Goal: Information Seeking & Learning: Check status

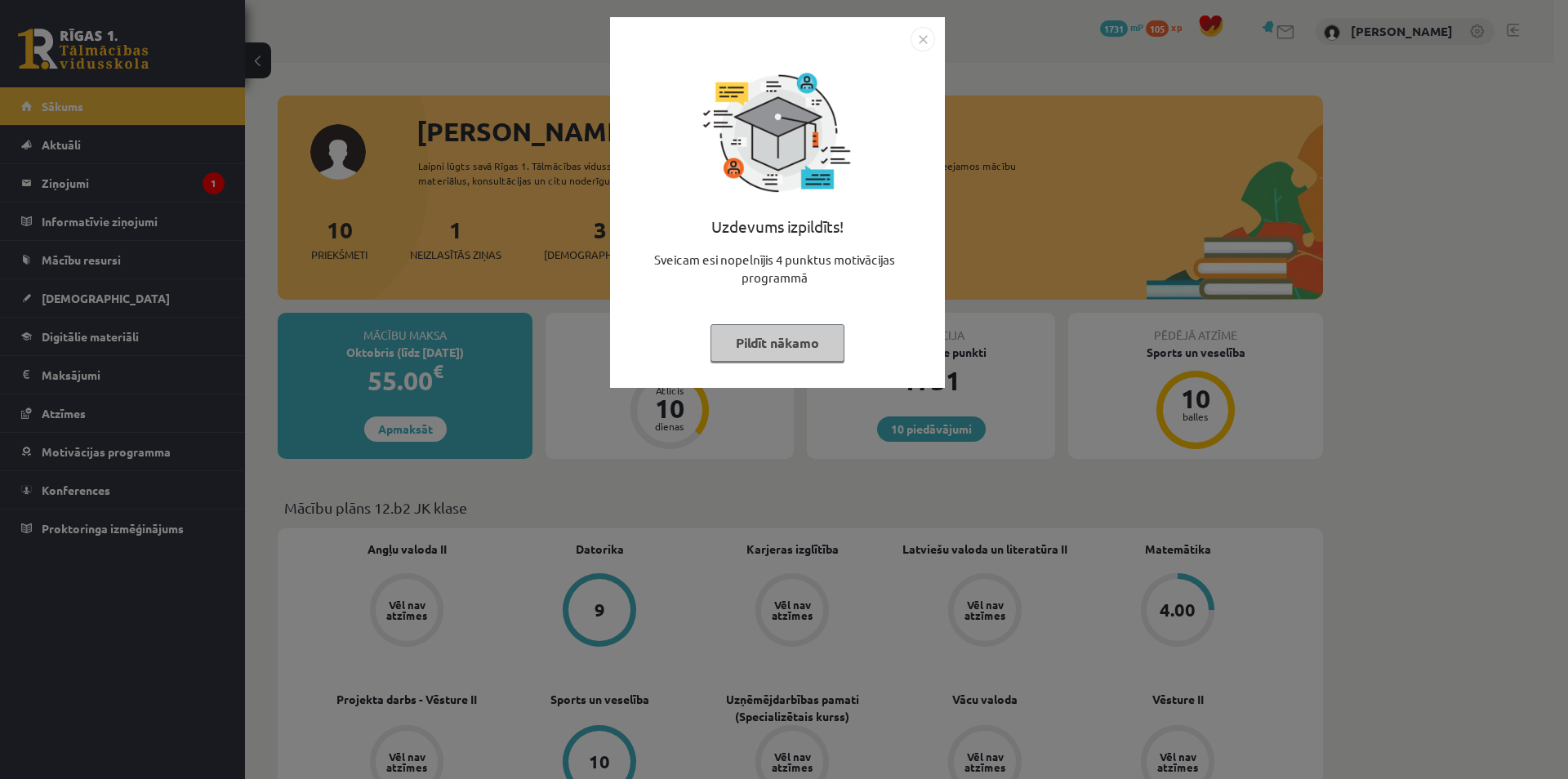
click at [556, 275] on div "Uzdevums izpildīts! Sveicam esi nopelnījis 4 punktus motivācijas programmā Pild…" at bounding box center [784, 390] width 1568 height 779
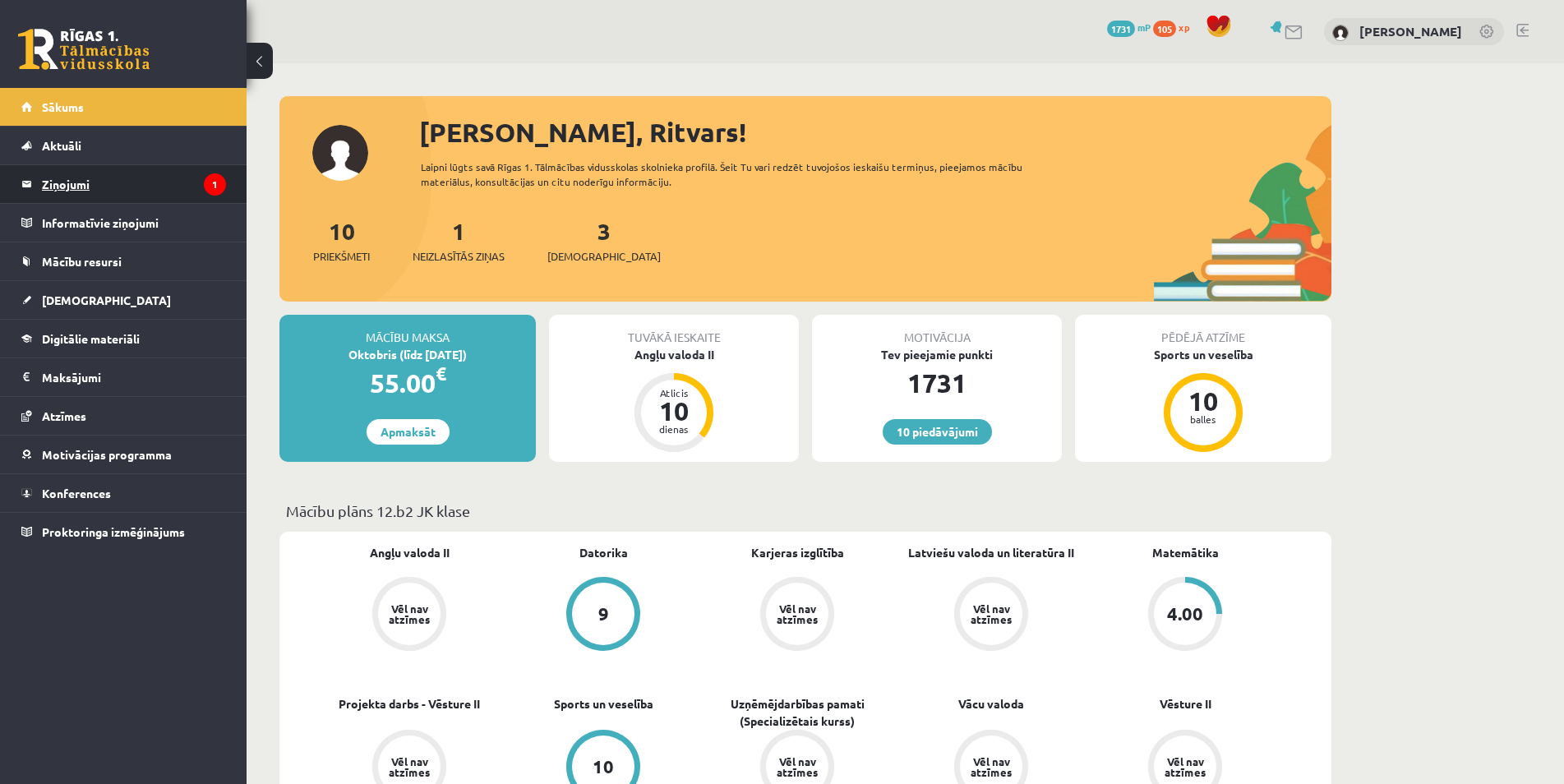
click at [168, 194] on legend "Ziņojumi 1" at bounding box center [134, 184] width 184 height 37
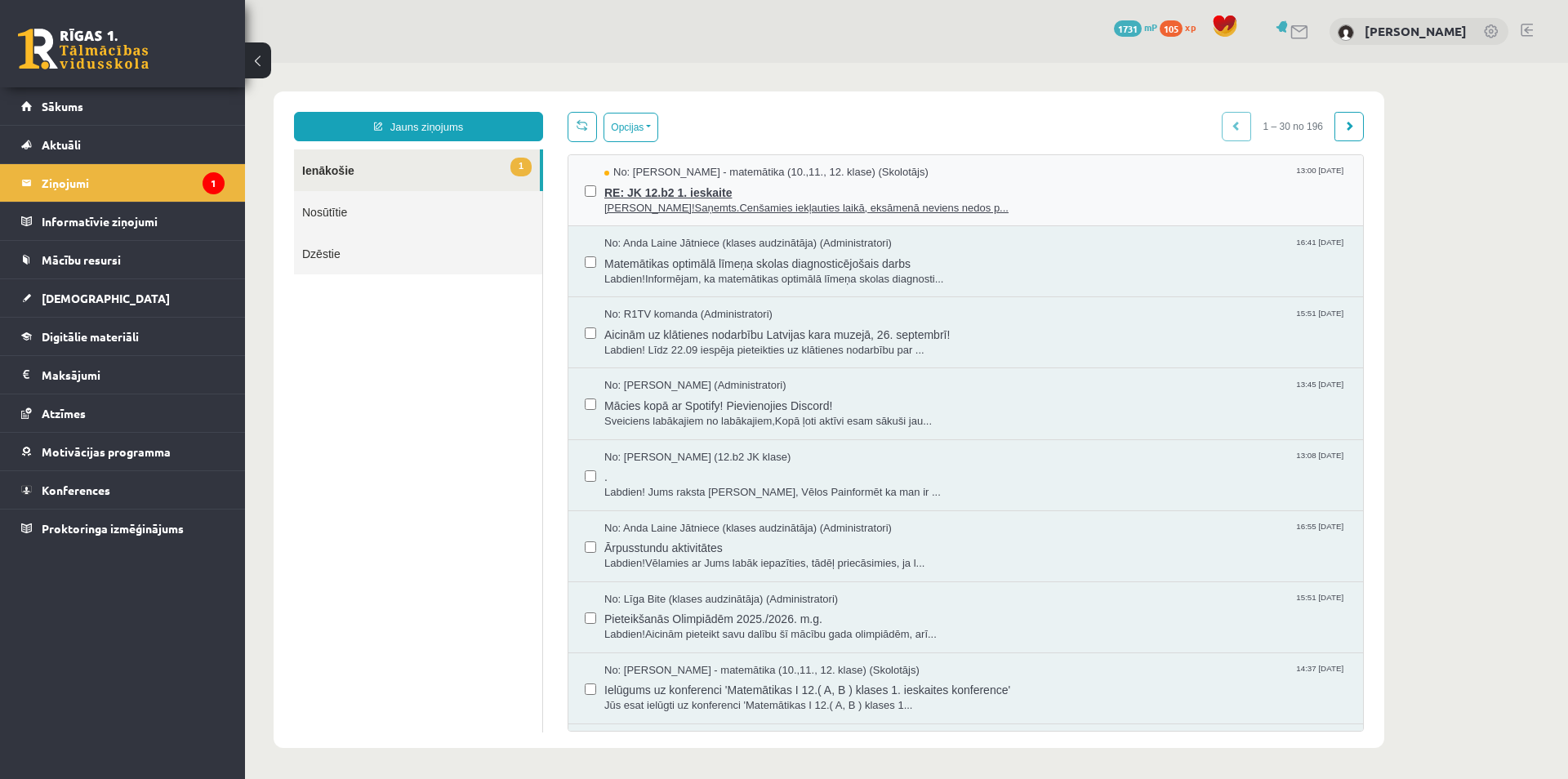
click at [694, 203] on span "Sveiks!Saņemts.Cenšamies iekļauties laikā, eksāmenā neviens nedos p..." at bounding box center [975, 209] width 742 height 16
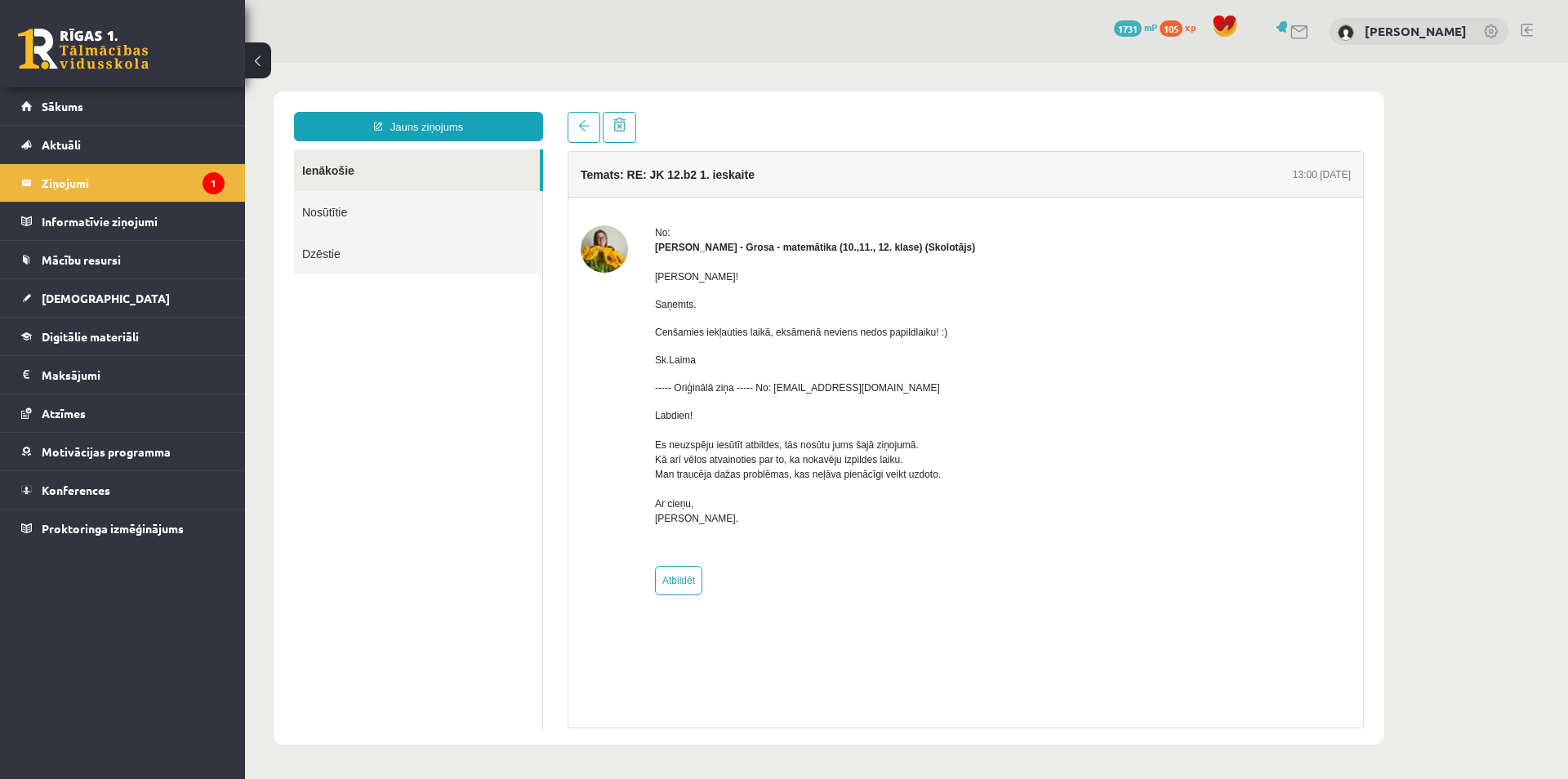
click at [106, 55] on link at bounding box center [83, 49] width 131 height 41
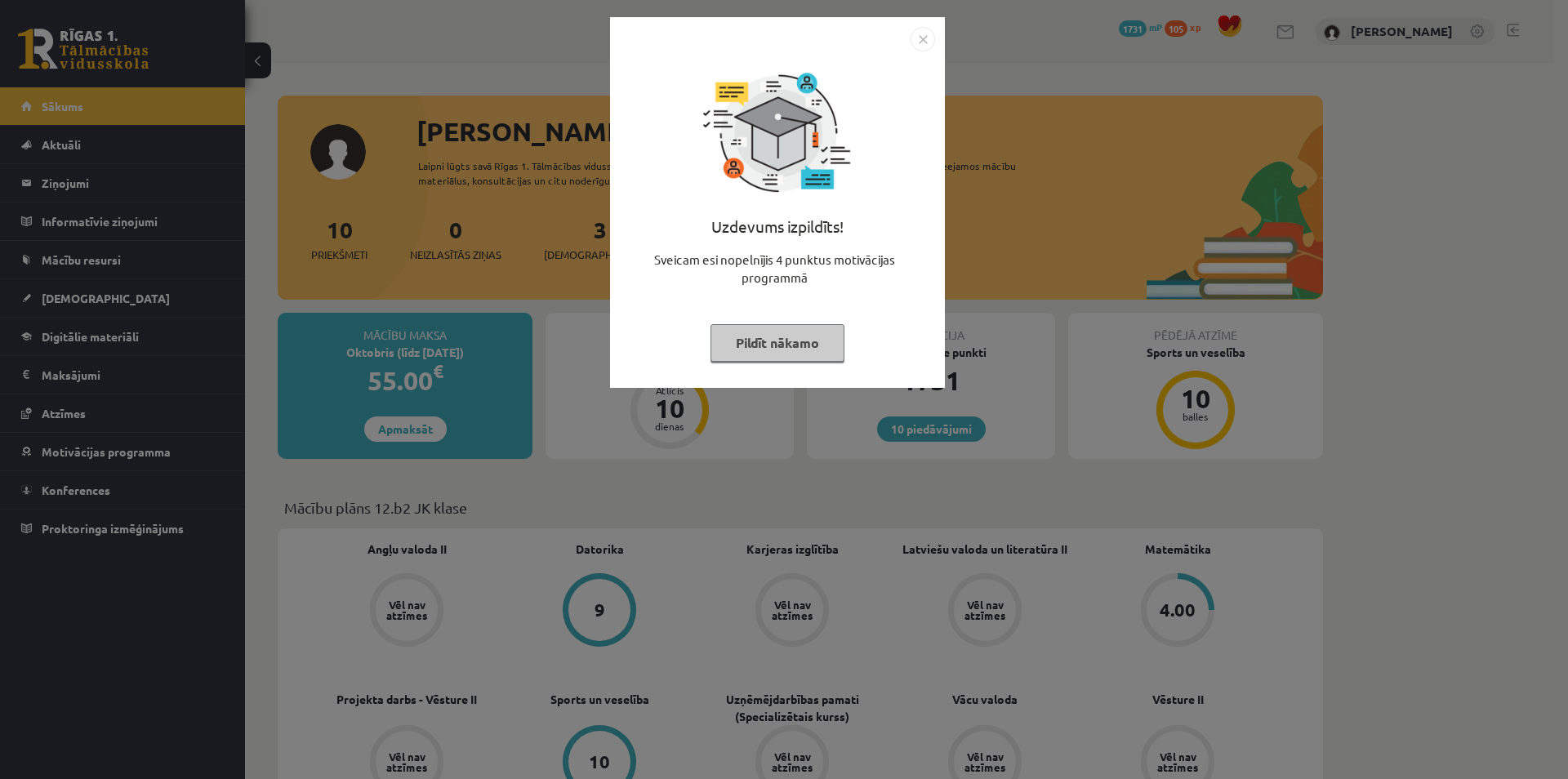
click at [810, 392] on div "Uzdevums izpildīts! Sveicam esi nopelnījis 4 punktus motivācijas programmā Pild…" at bounding box center [784, 390] width 1568 height 779
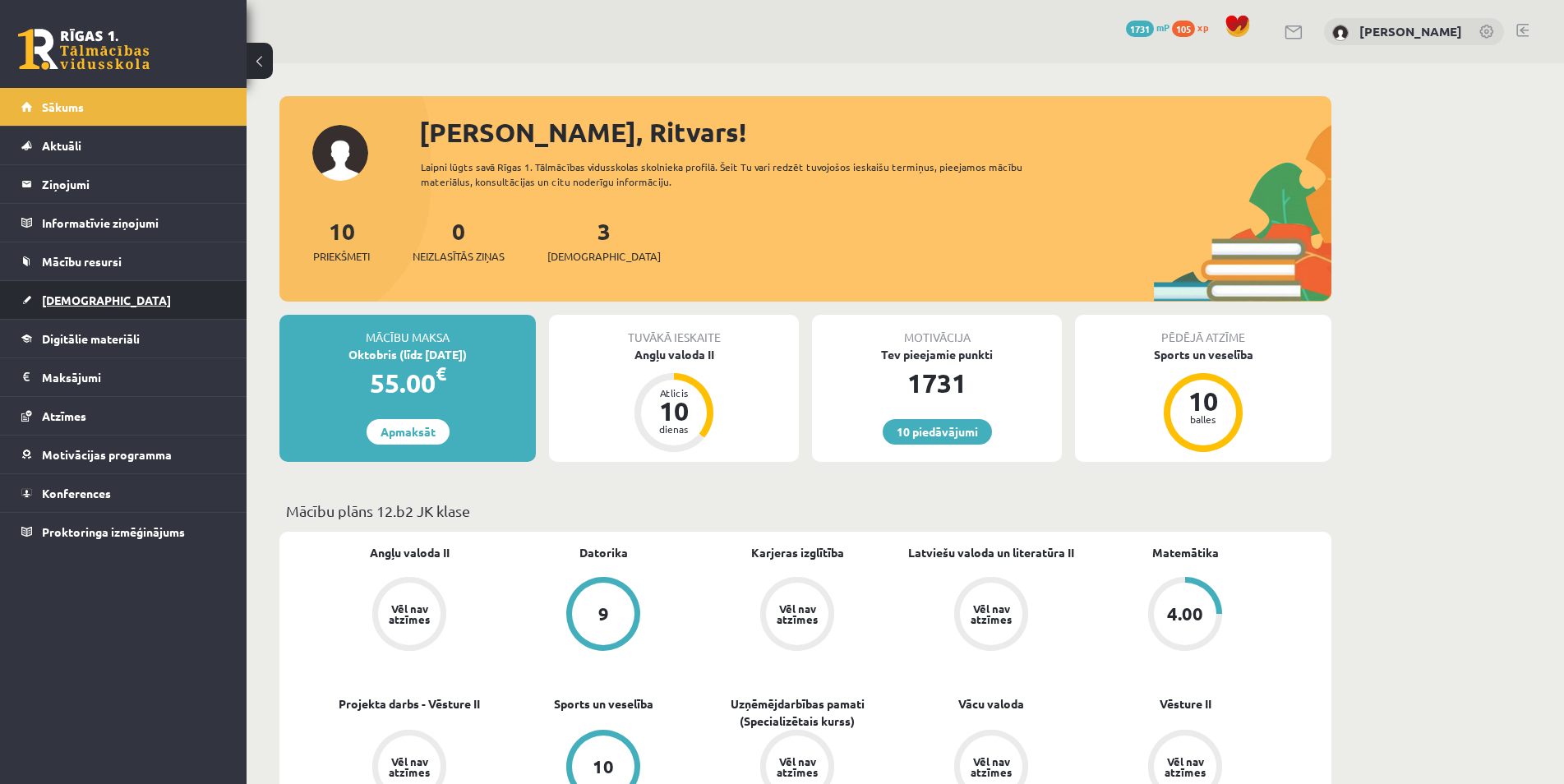
click at [121, 293] on link "[DEMOGRAPHIC_DATA]" at bounding box center [124, 300] width 204 height 37
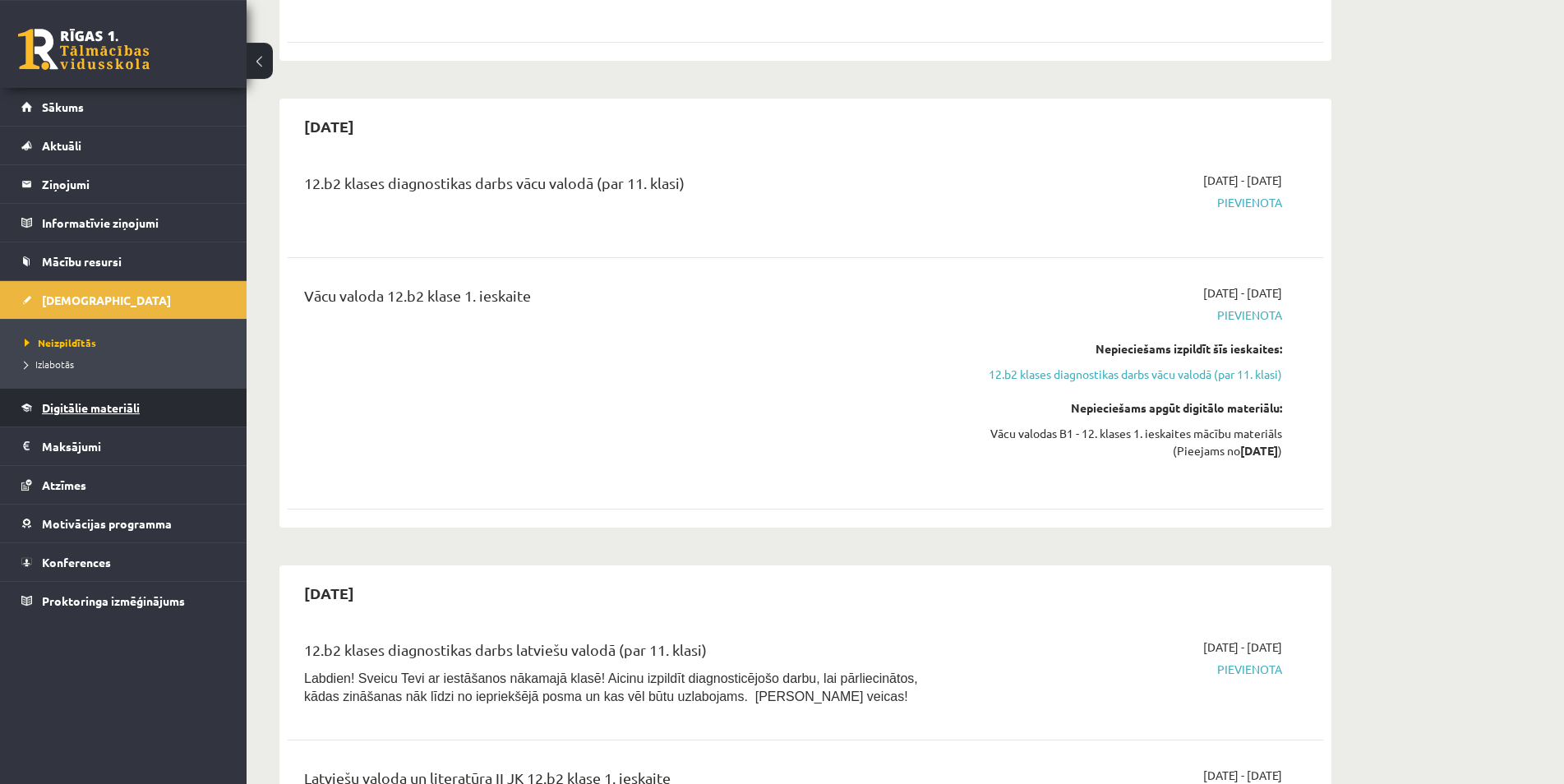
scroll to position [1090, 0]
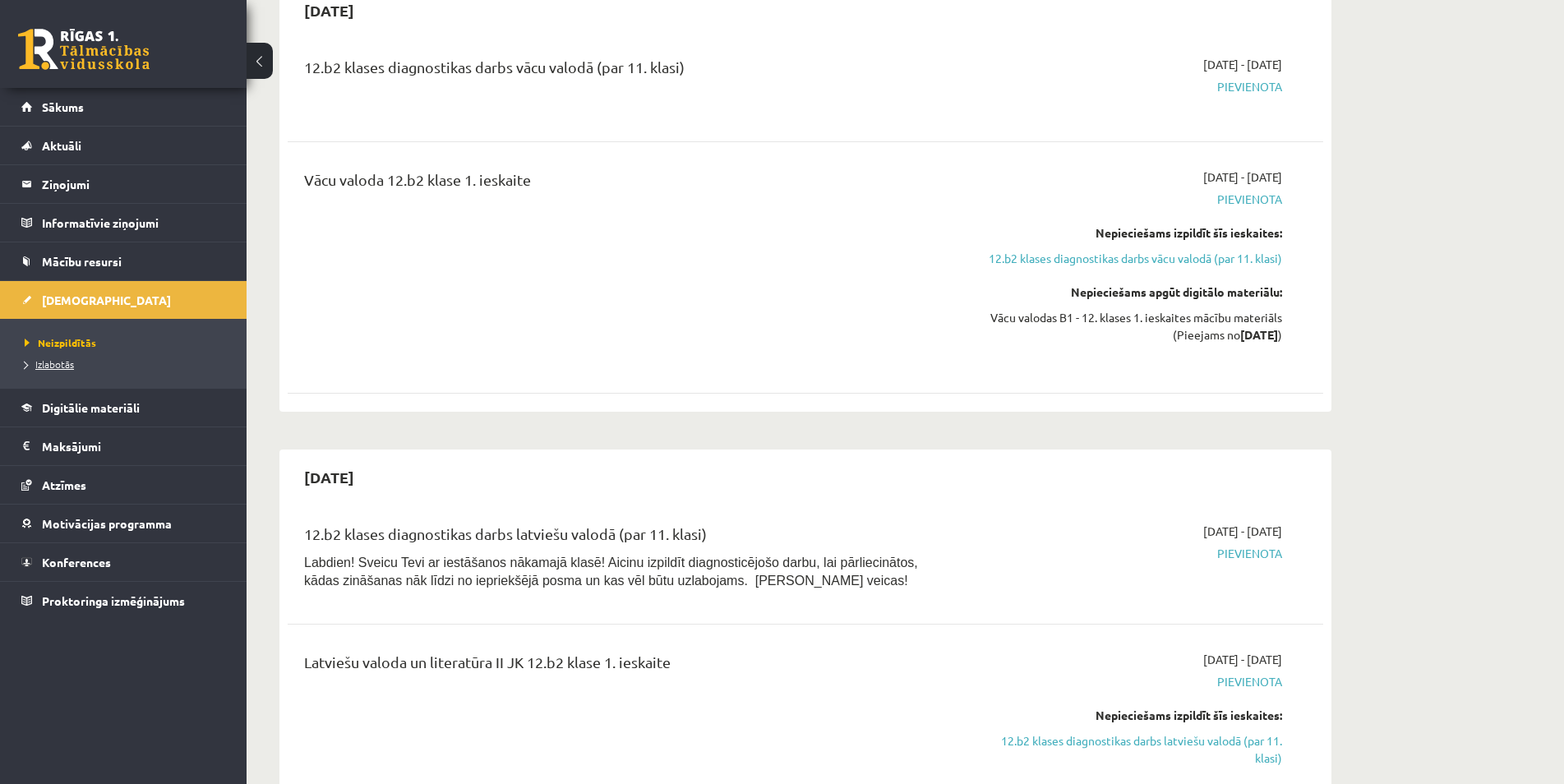
click at [67, 364] on span "Izlabotās" at bounding box center [49, 364] width 49 height 13
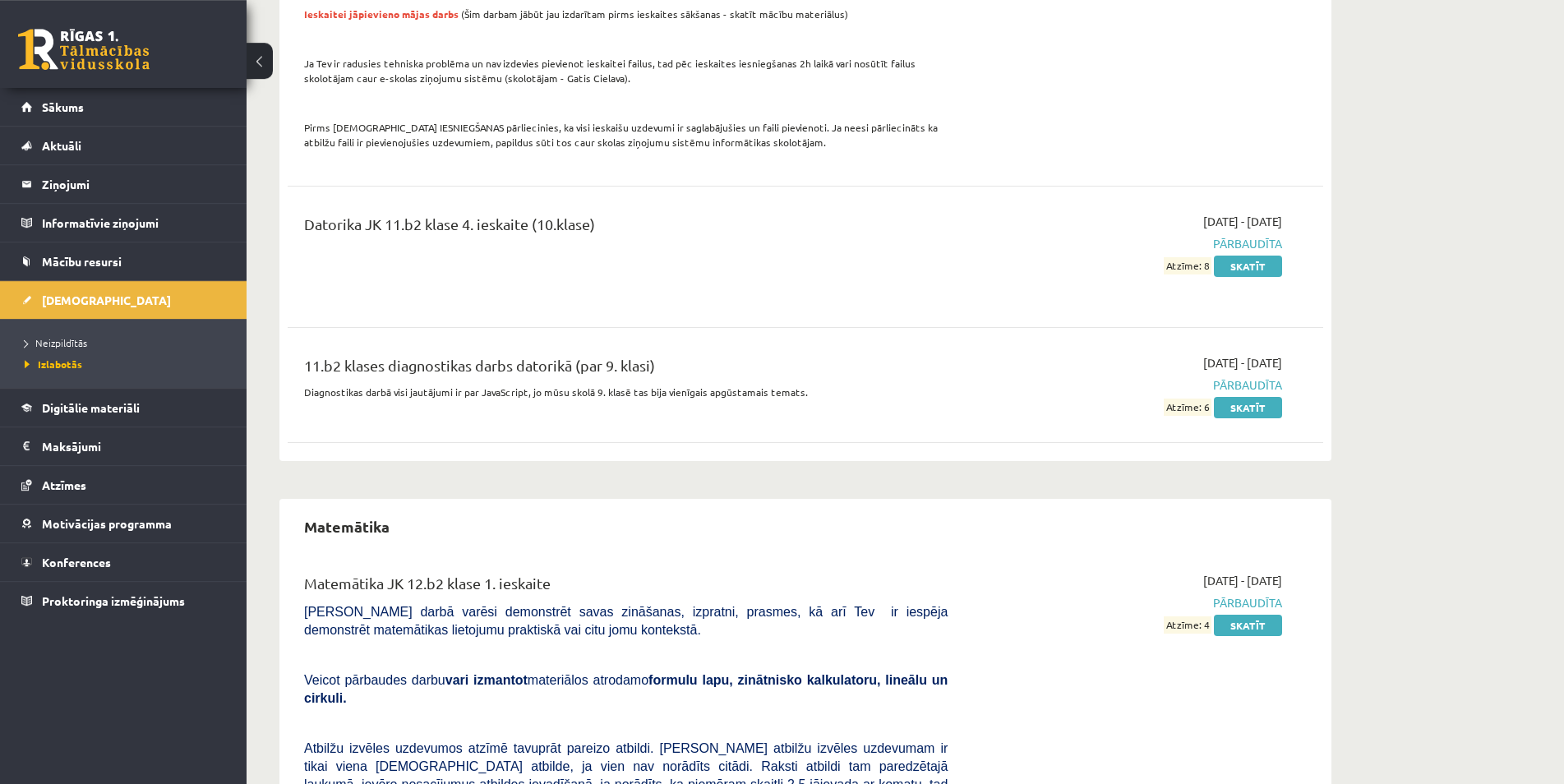
scroll to position [1508, 0]
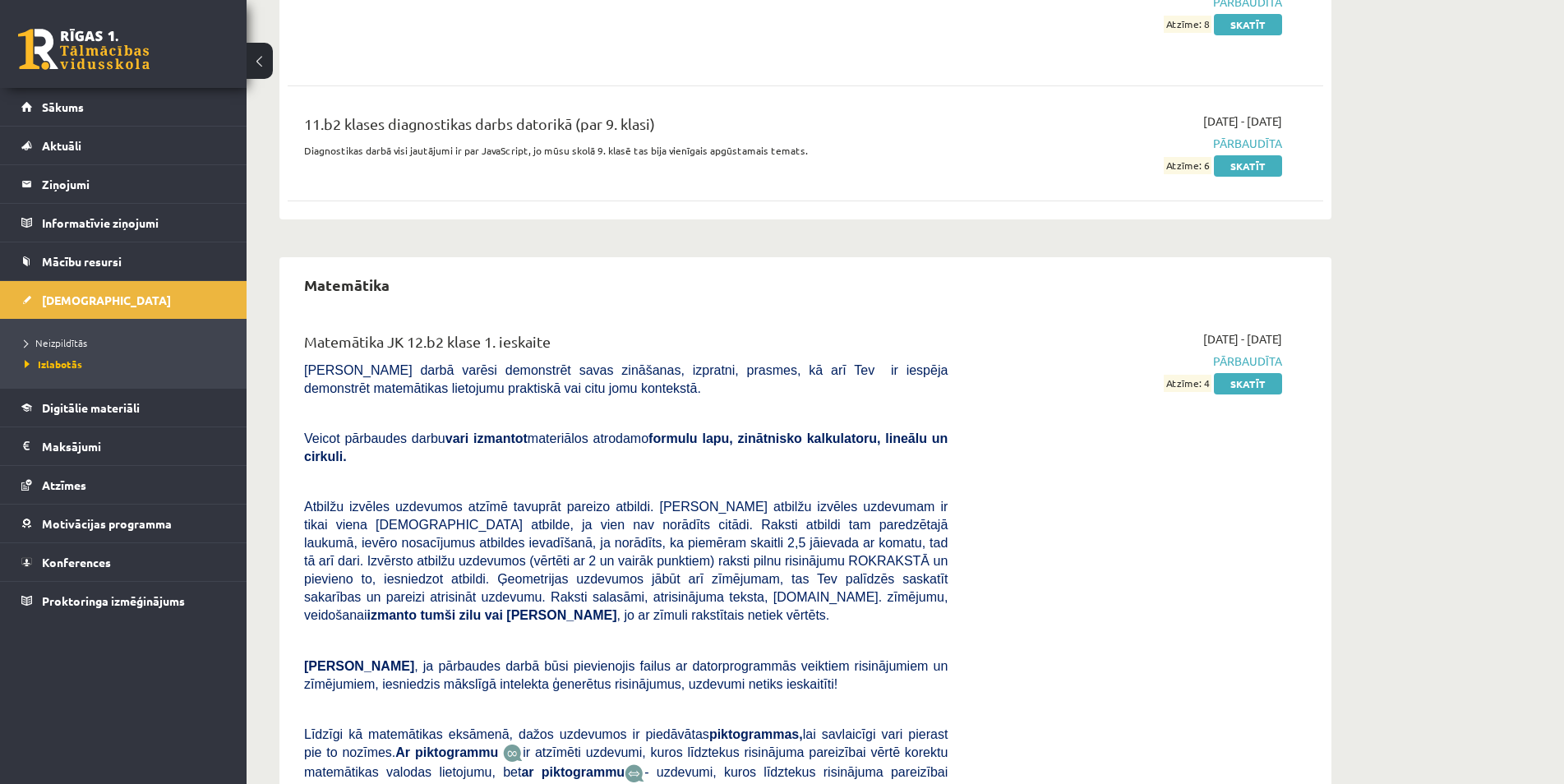
click at [1247, 385] on div "2025-09-20 - 2025-09-23 Pārbaudīta Atzīme: 4 Skatīt" at bounding box center [1128, 607] width 334 height 555
click at [1246, 375] on link "Skatīt" at bounding box center [1247, 384] width 68 height 22
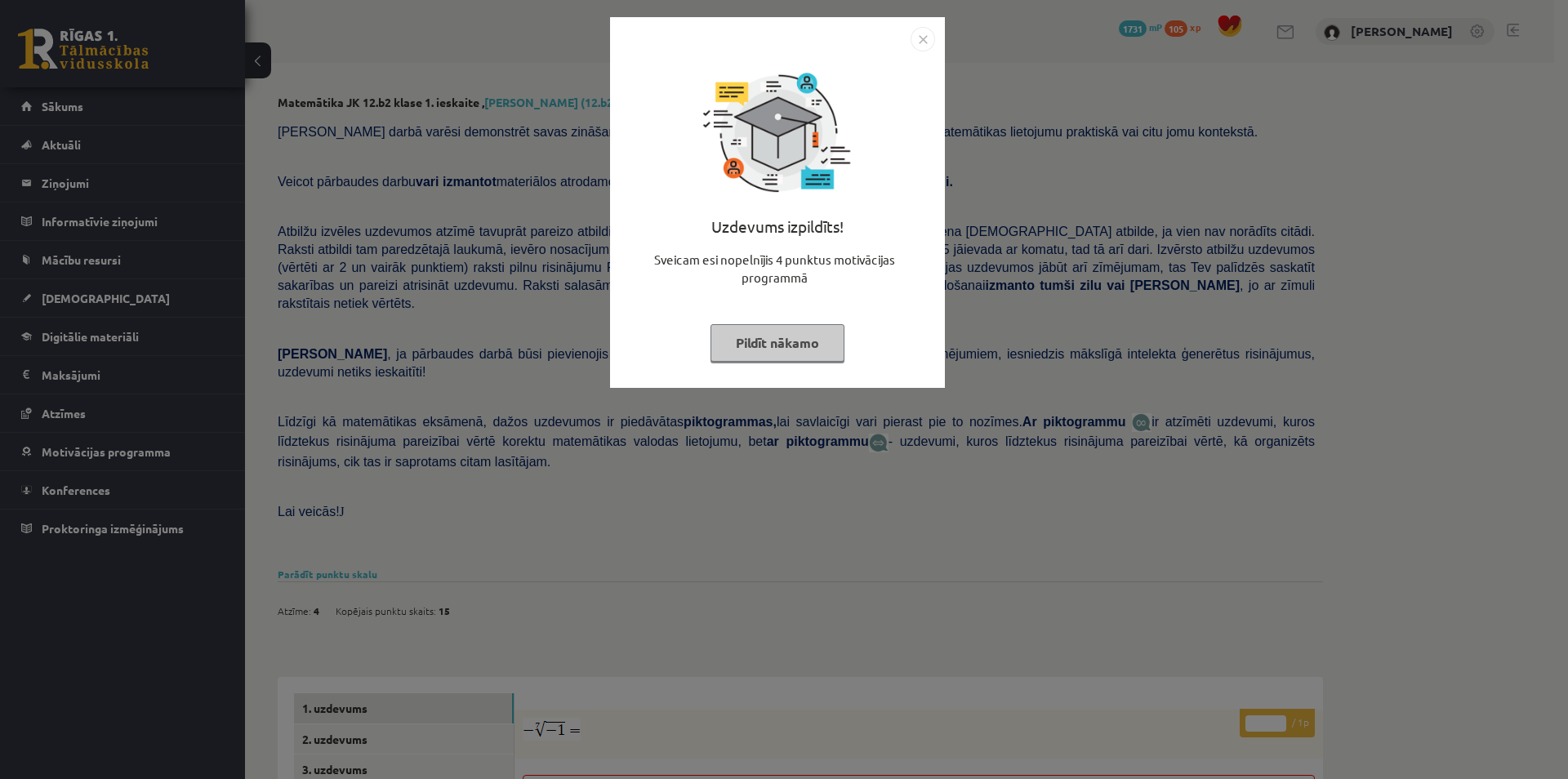
click at [762, 336] on button "Pildīt nākamo" at bounding box center [777, 343] width 134 height 37
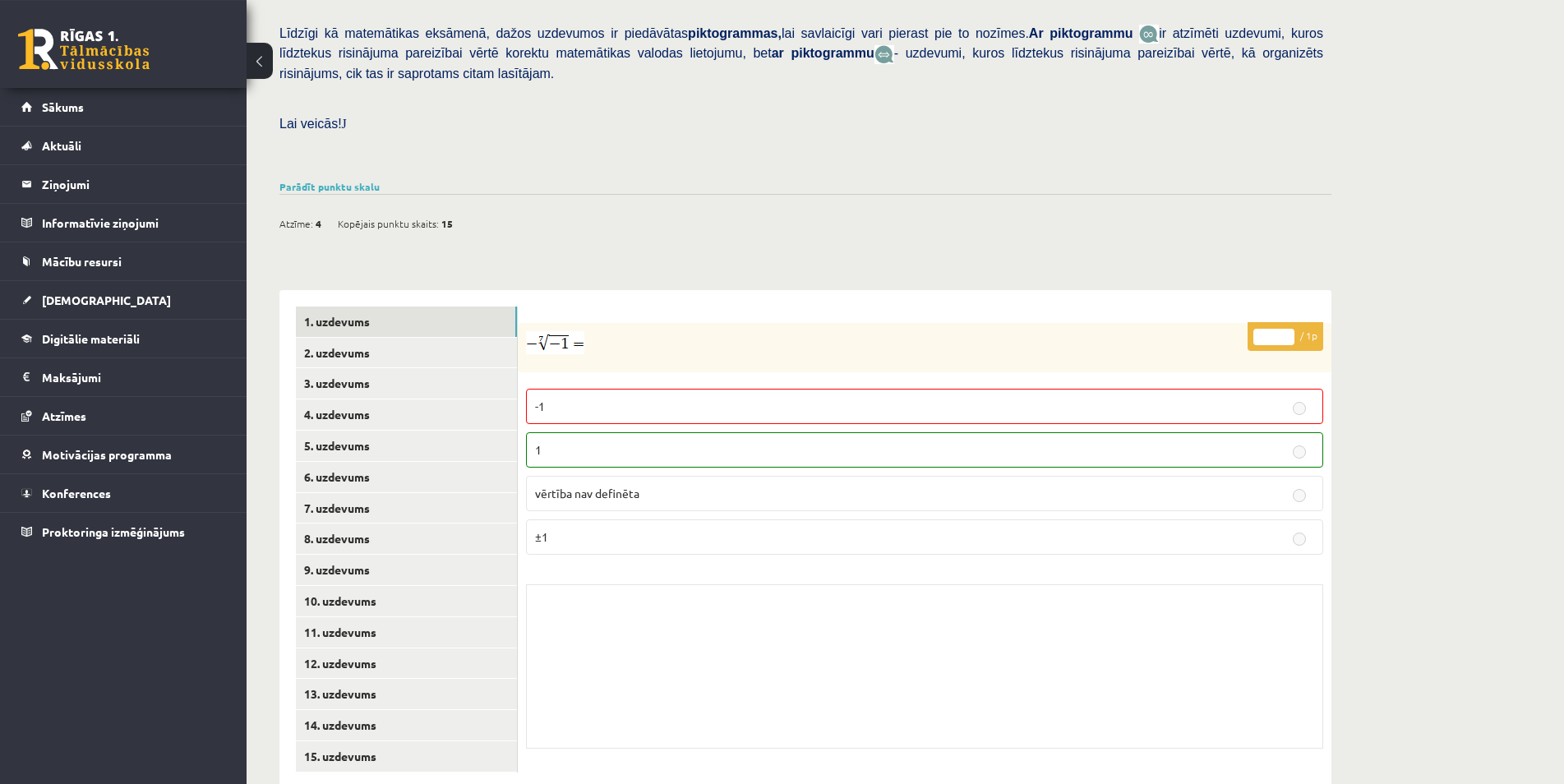
scroll to position [393, 0]
click at [450, 366] on link "3. uzdevums" at bounding box center [406, 381] width 221 height 30
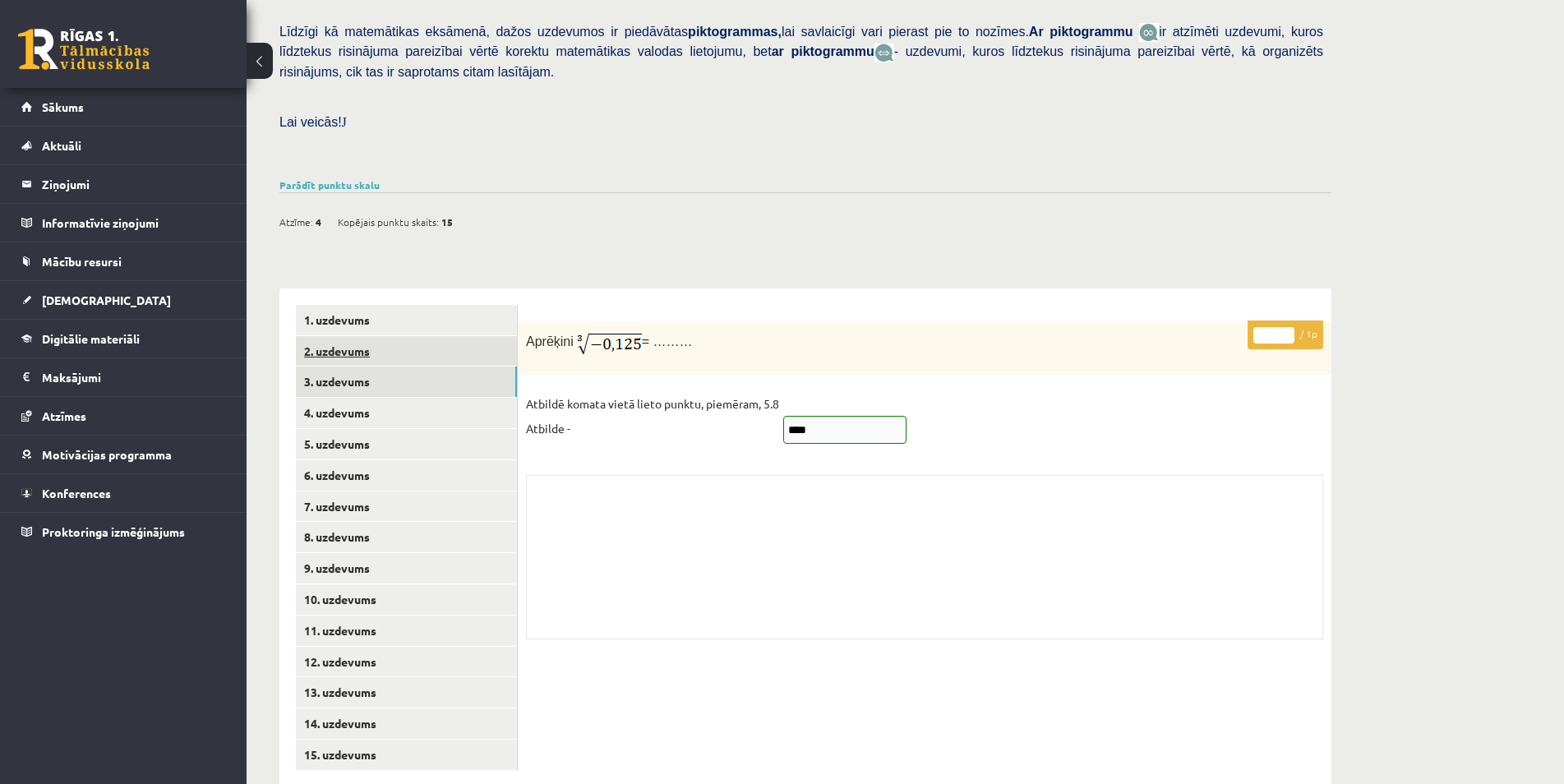
click at [443, 336] on link "2. uzdevums" at bounding box center [406, 351] width 221 height 30
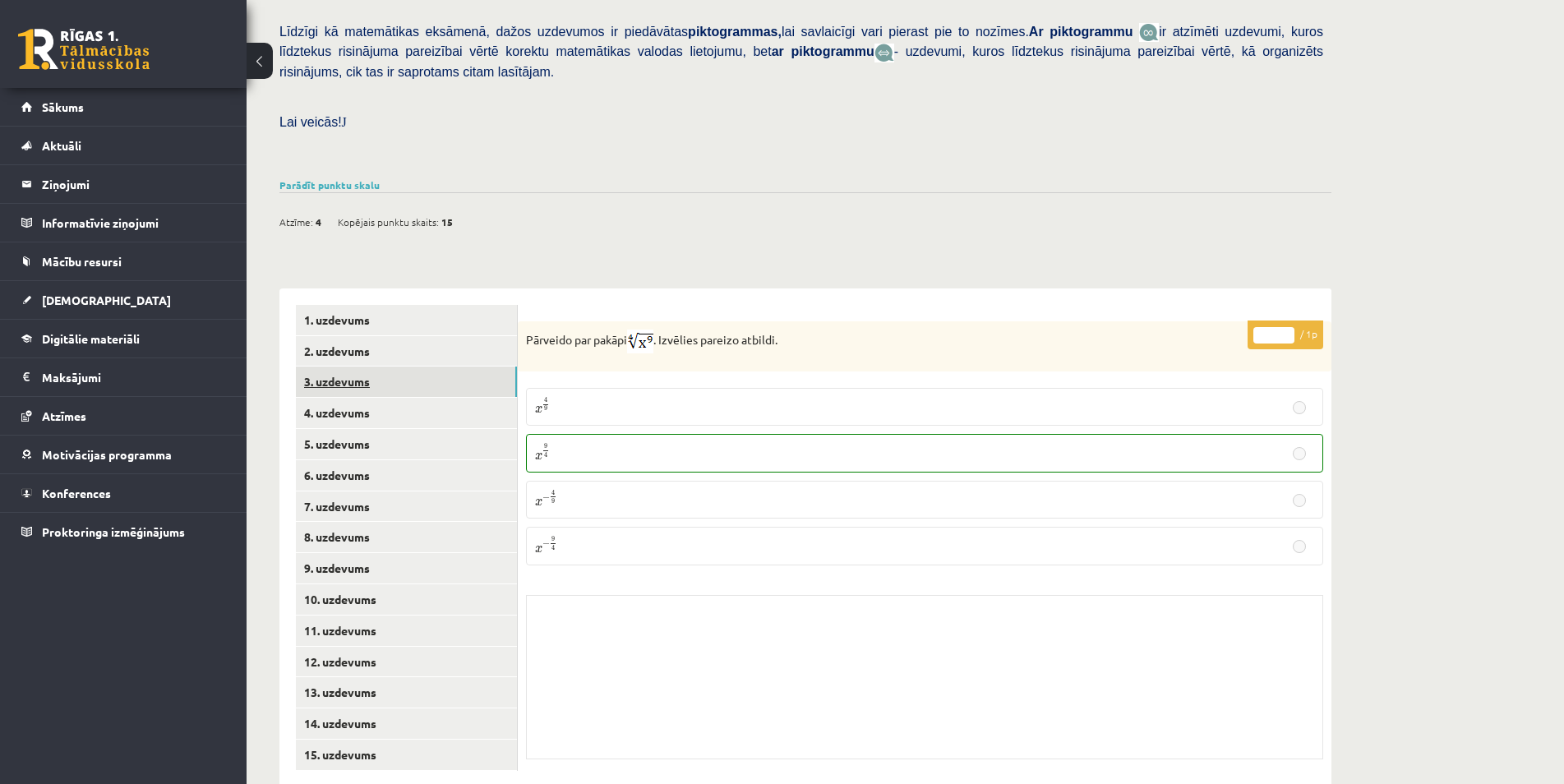
click at [437, 366] on link "3. uzdevums" at bounding box center [406, 381] width 221 height 30
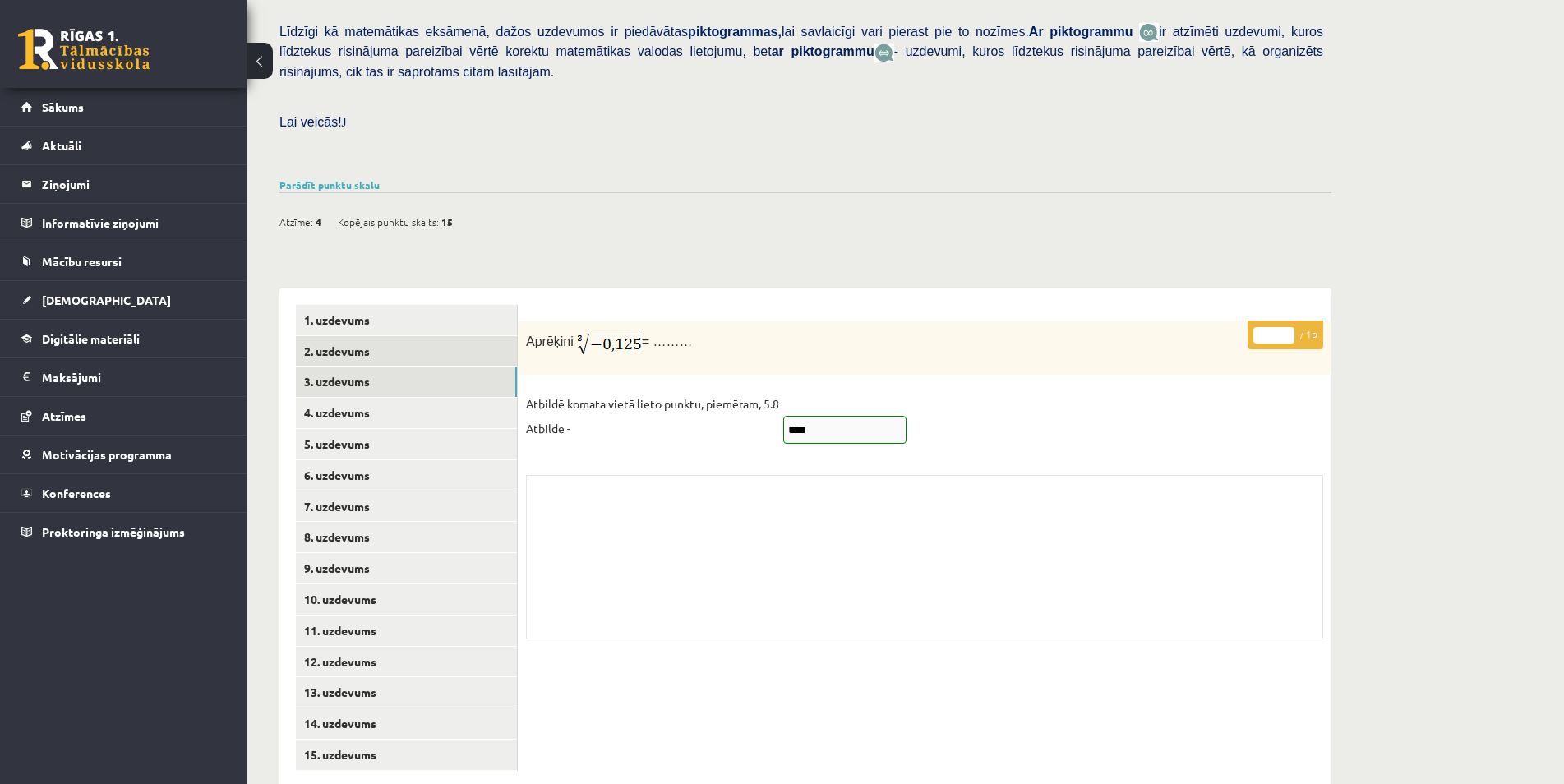
click at [451, 336] on link "2. uzdevums" at bounding box center [406, 351] width 221 height 30
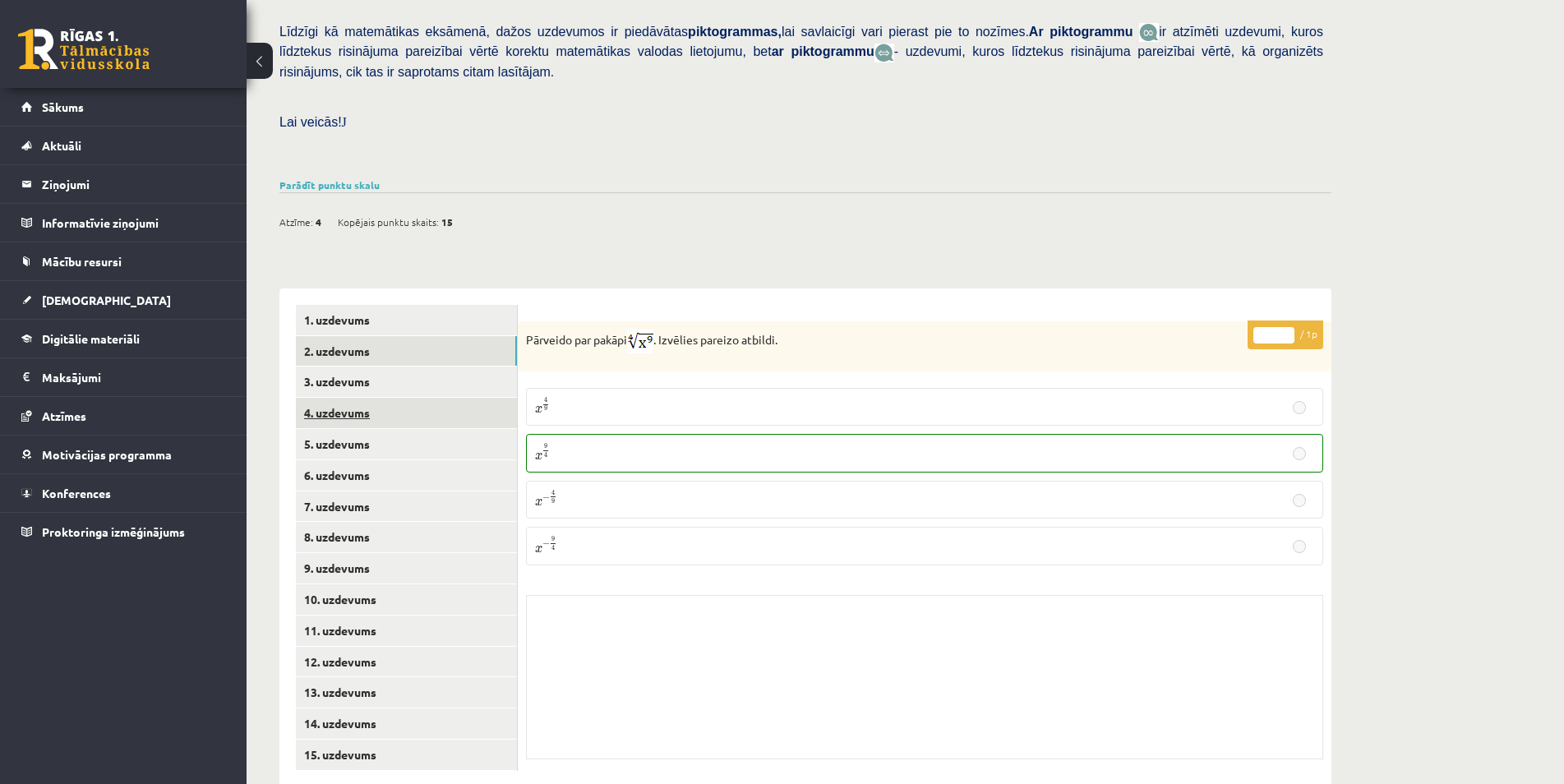
click at [444, 398] on link "4. uzdevums" at bounding box center [406, 413] width 221 height 30
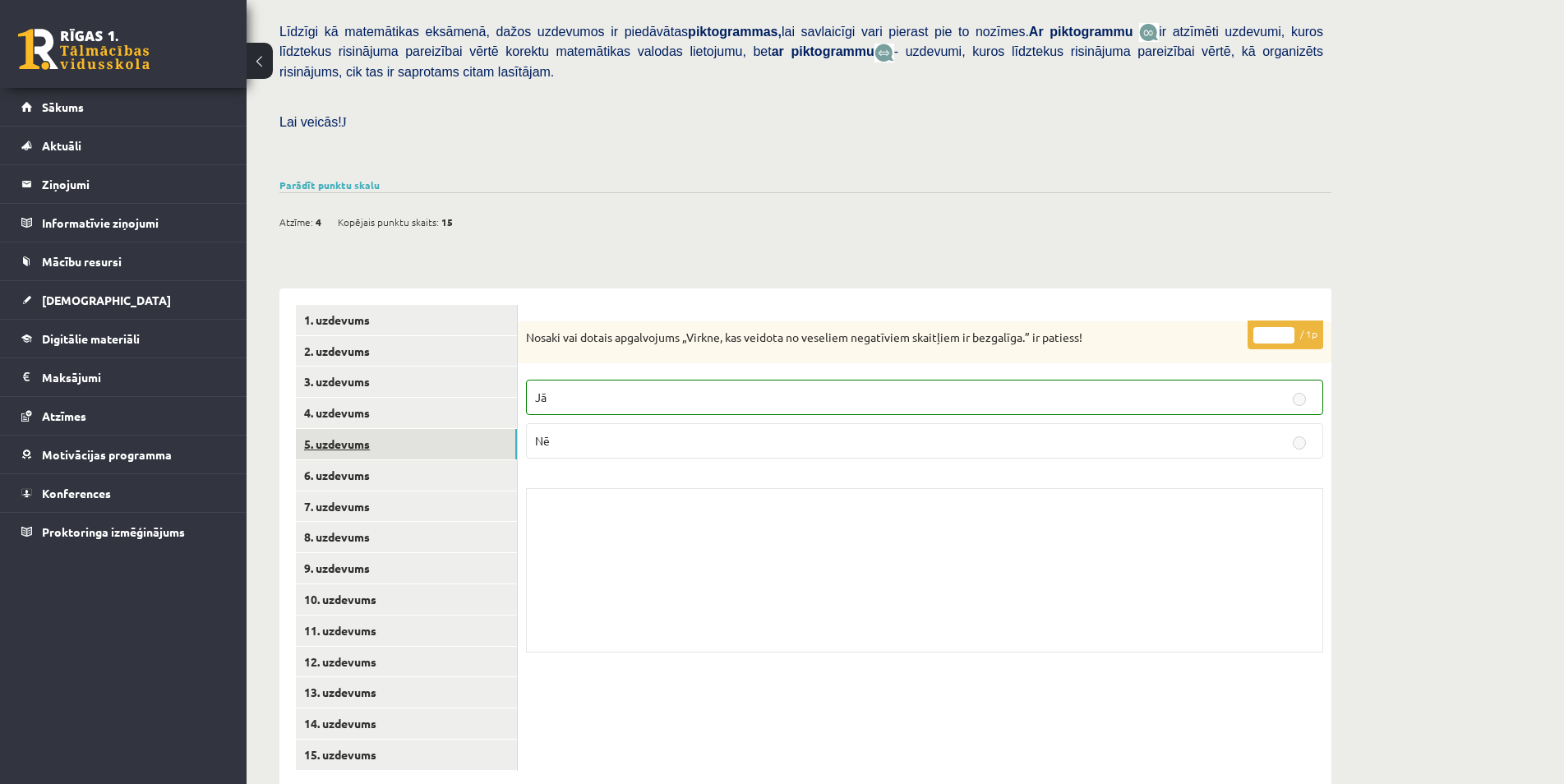
click at [439, 429] on link "5. uzdevums" at bounding box center [406, 444] width 221 height 30
click at [436, 460] on link "6. uzdevums" at bounding box center [406, 475] width 221 height 30
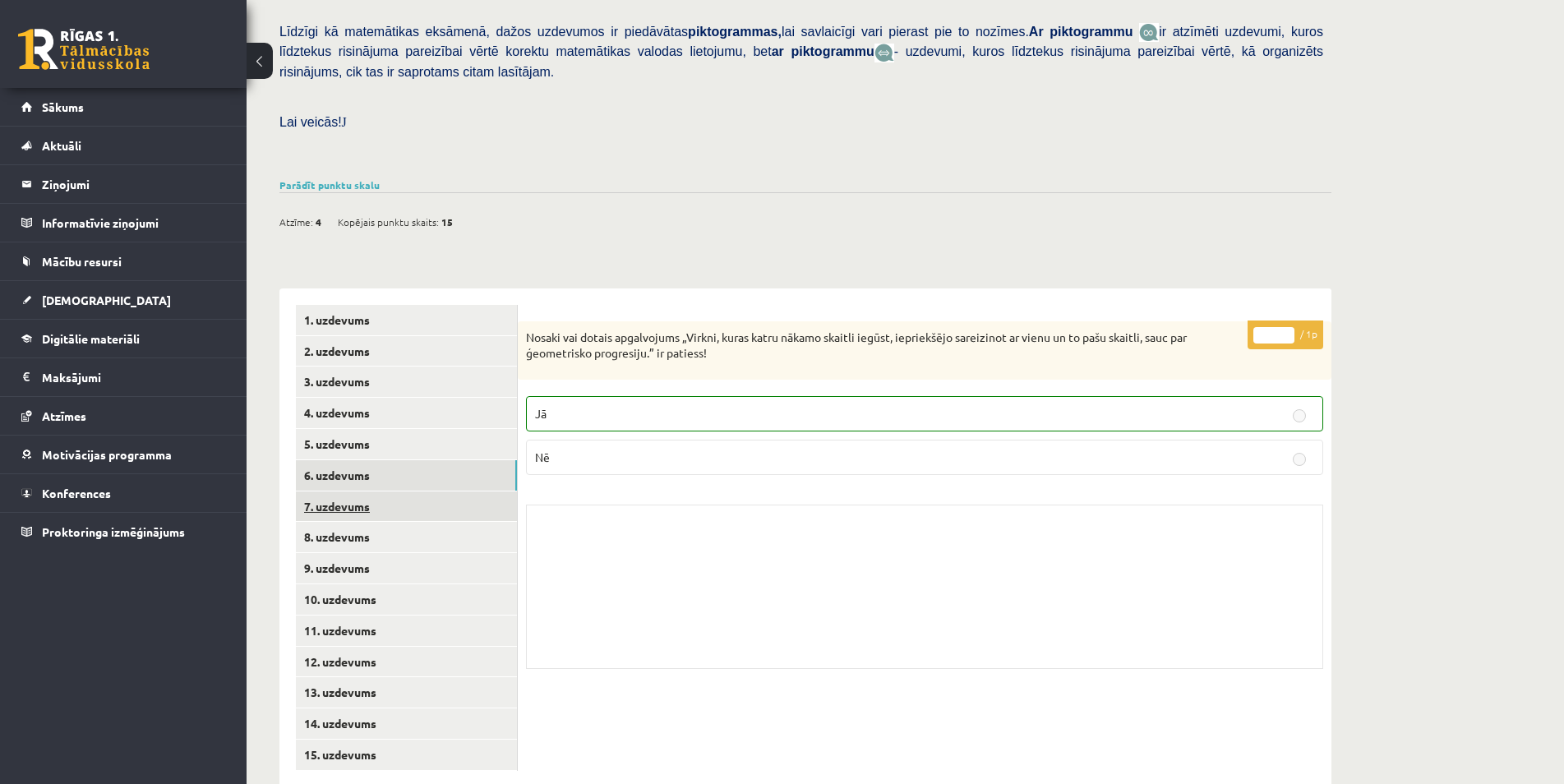
click at [432, 491] on link "7. uzdevums" at bounding box center [406, 506] width 221 height 30
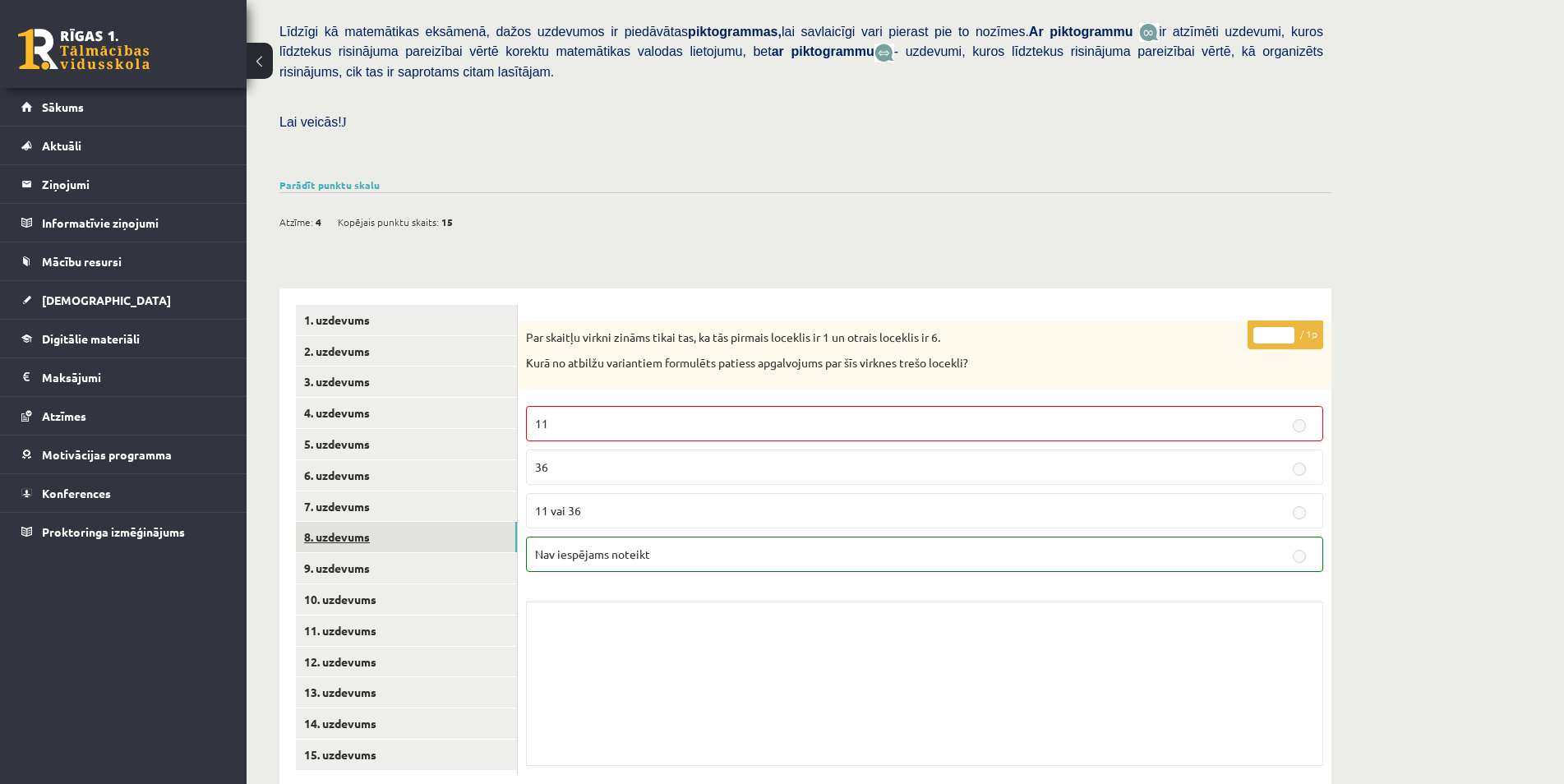
click at [434, 522] on link "8. uzdevums" at bounding box center [406, 536] width 221 height 30
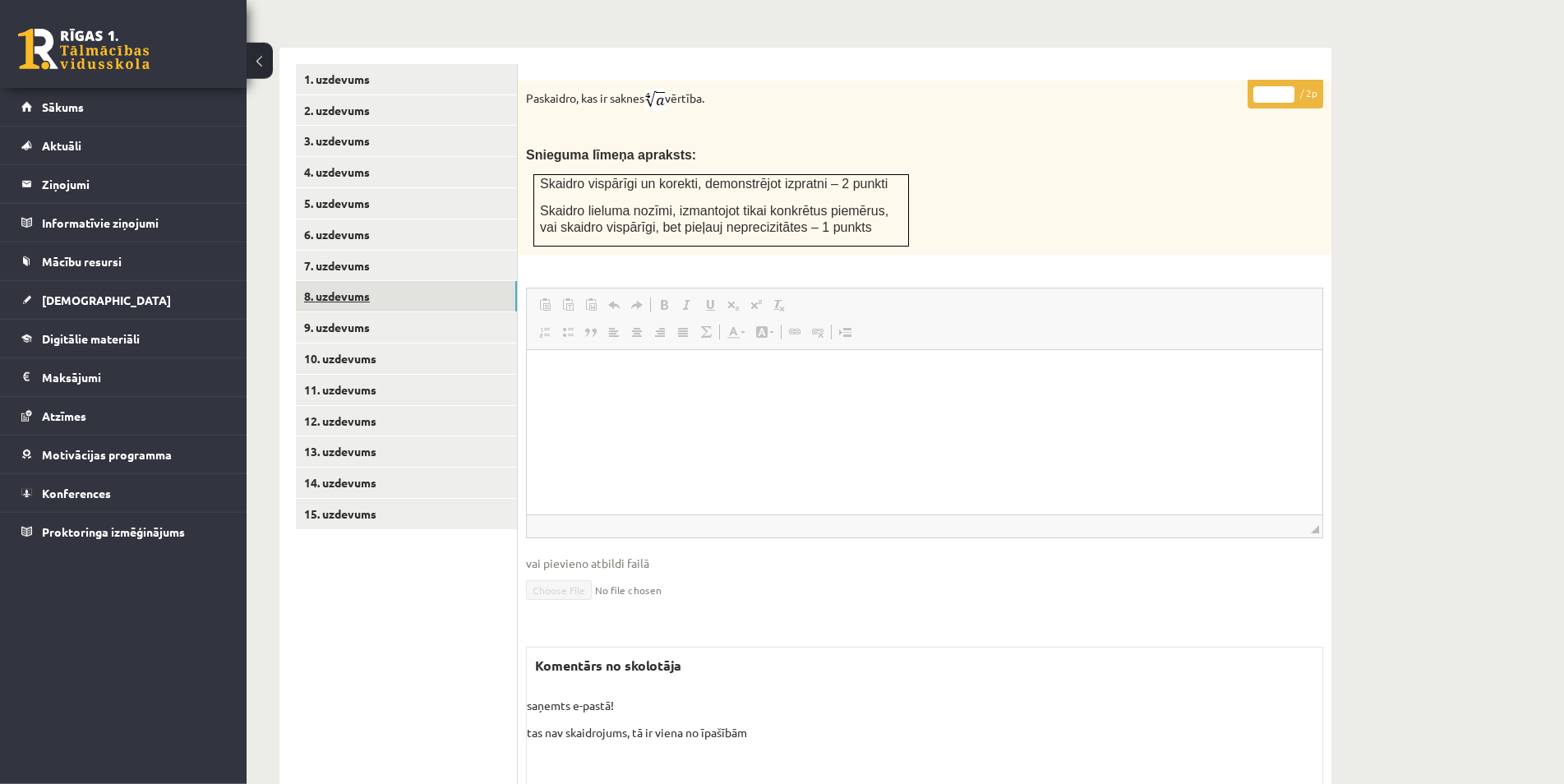
scroll to position [644, 0]
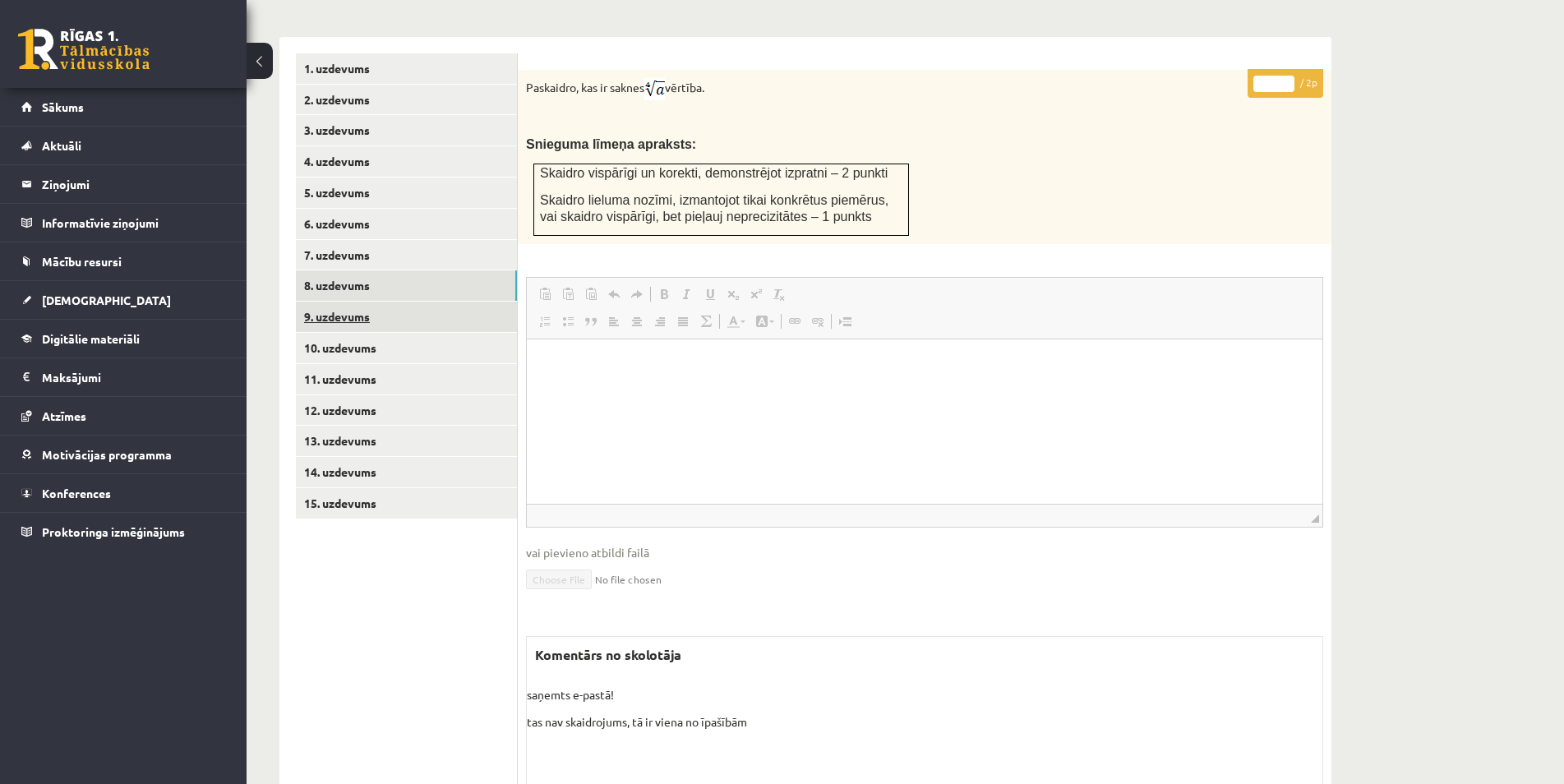
click at [397, 302] on link "9. uzdevums" at bounding box center [406, 316] width 221 height 30
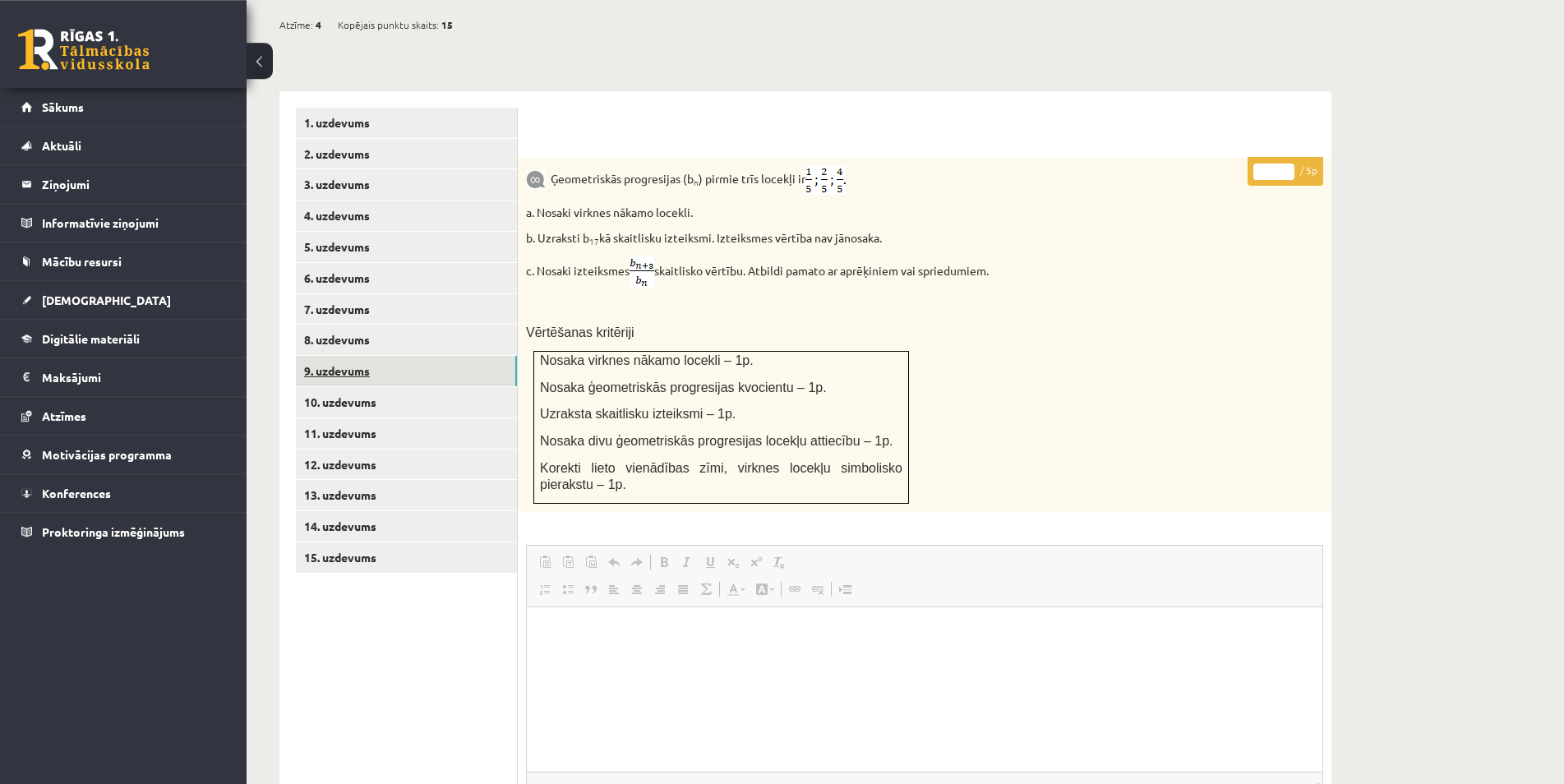
scroll to position [559, 0]
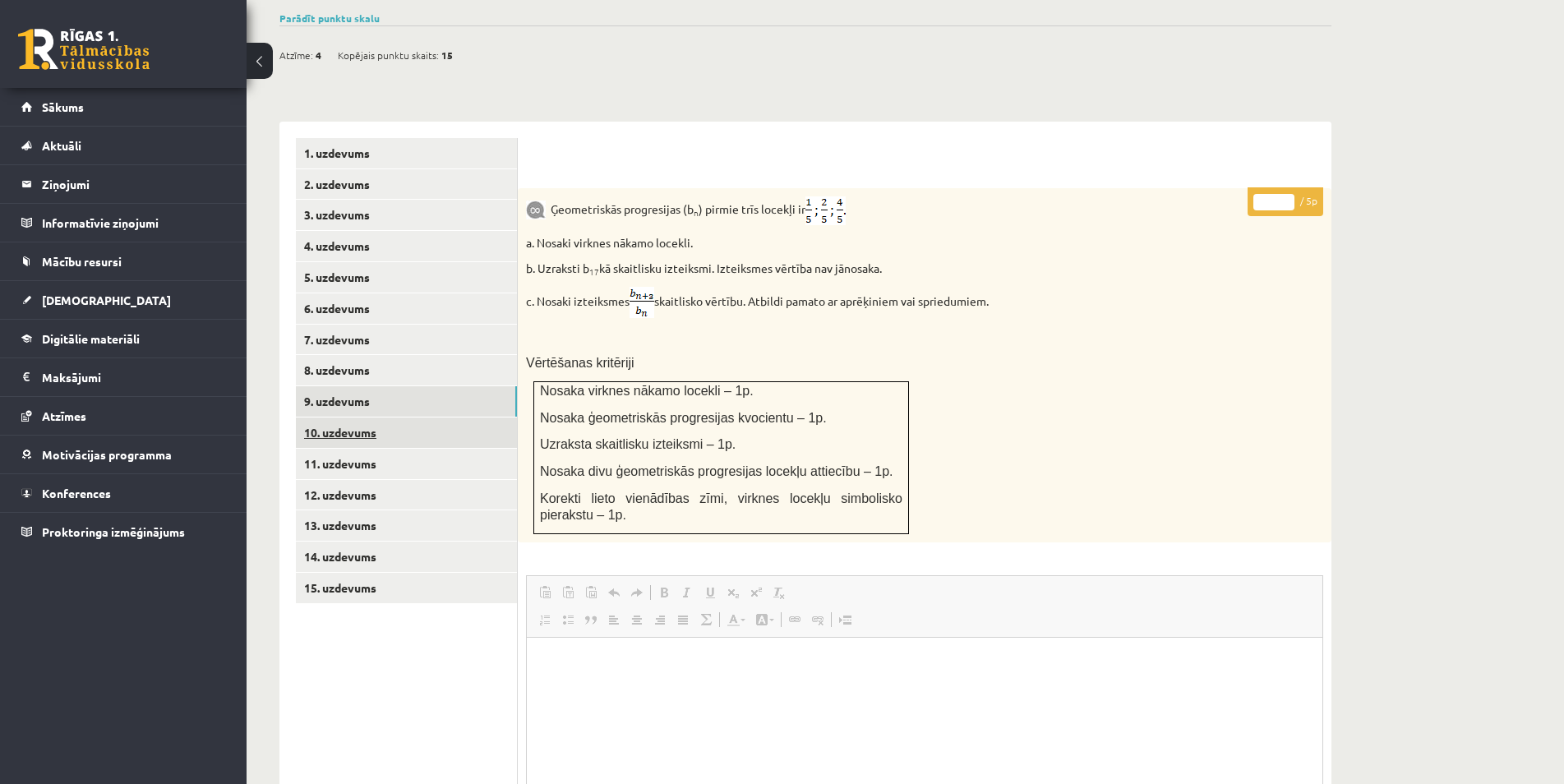
click at [420, 418] on link "10. uzdevums" at bounding box center [406, 432] width 221 height 30
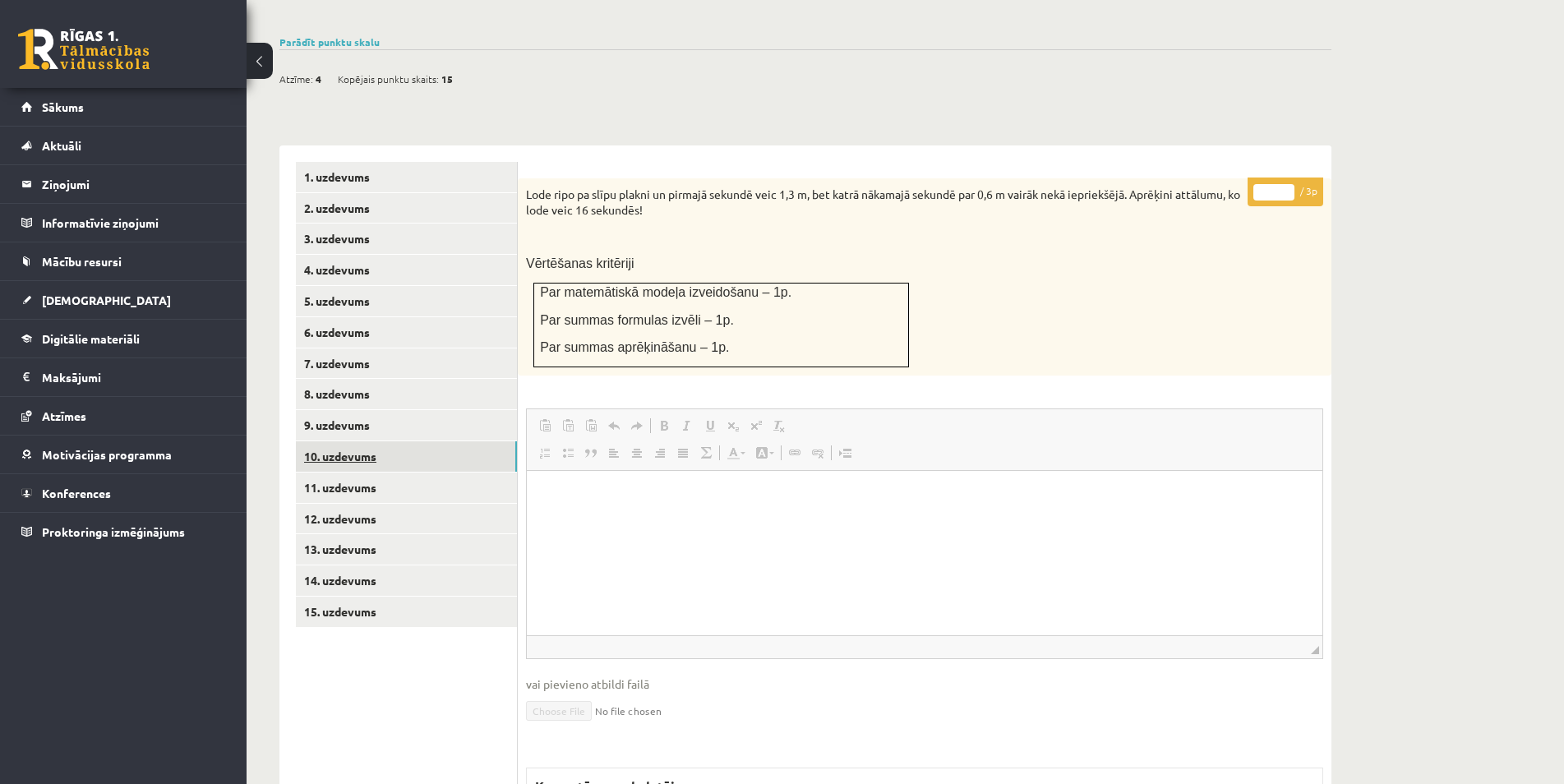
scroll to position [0, 0]
click at [438, 473] on link "11. uzdevums" at bounding box center [406, 487] width 221 height 30
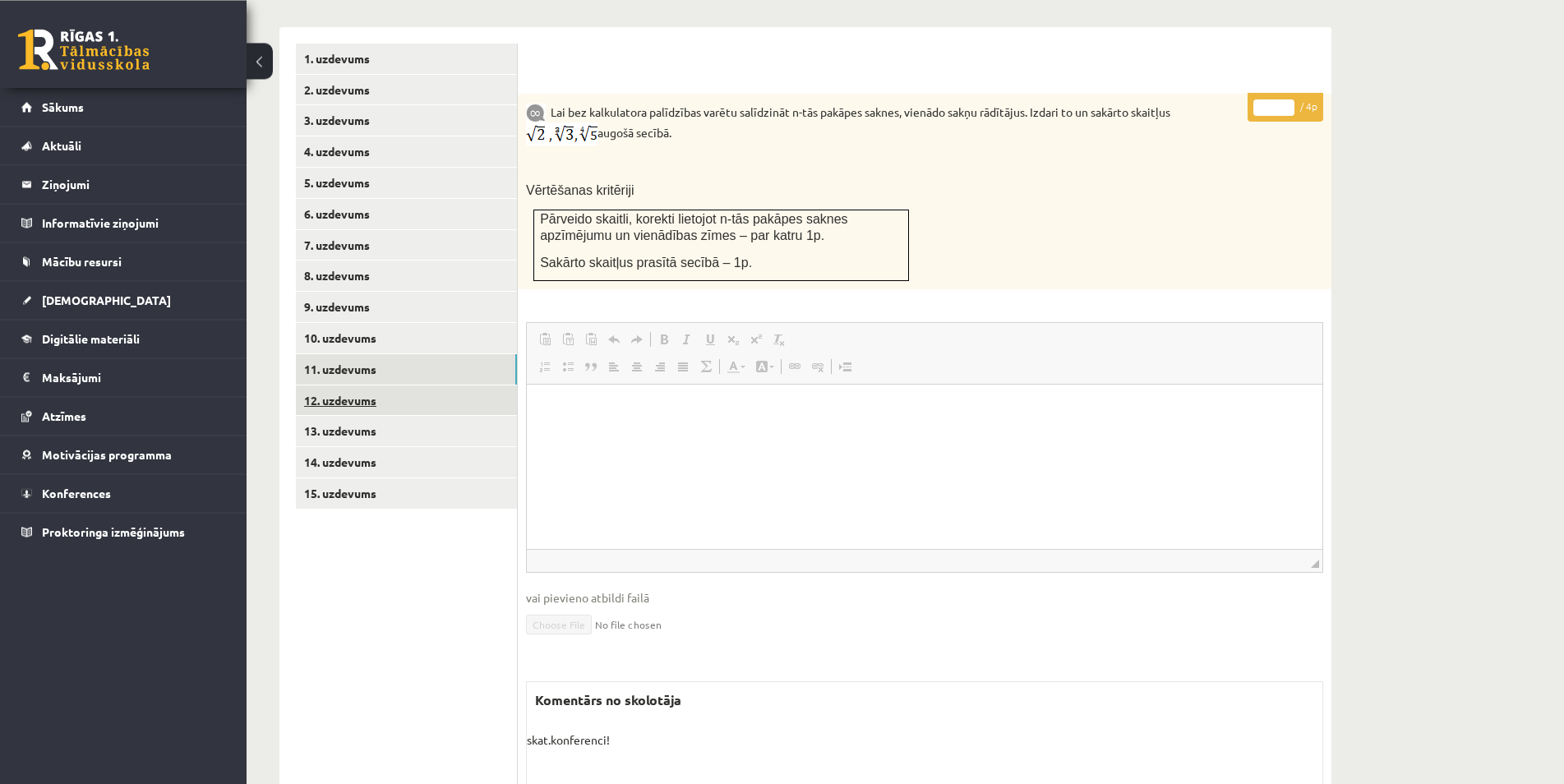
scroll to position [650, 0]
click at [410, 389] on link "12. uzdevums" at bounding box center [406, 404] width 221 height 30
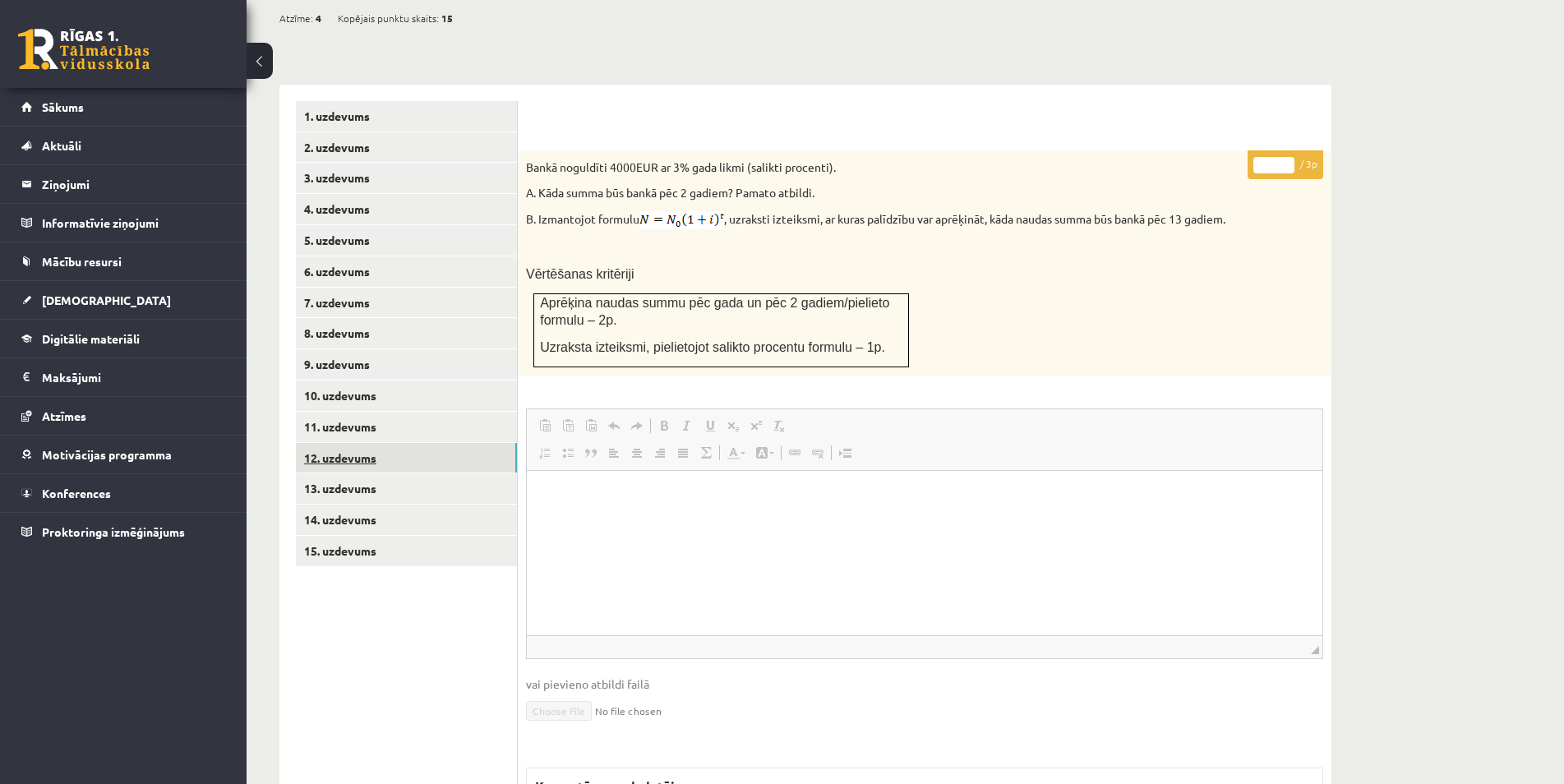
scroll to position [0, 0]
click at [417, 443] on link "12. uzdevums" at bounding box center [406, 458] width 221 height 30
click at [414, 474] on link "13. uzdevums" at bounding box center [406, 488] width 221 height 30
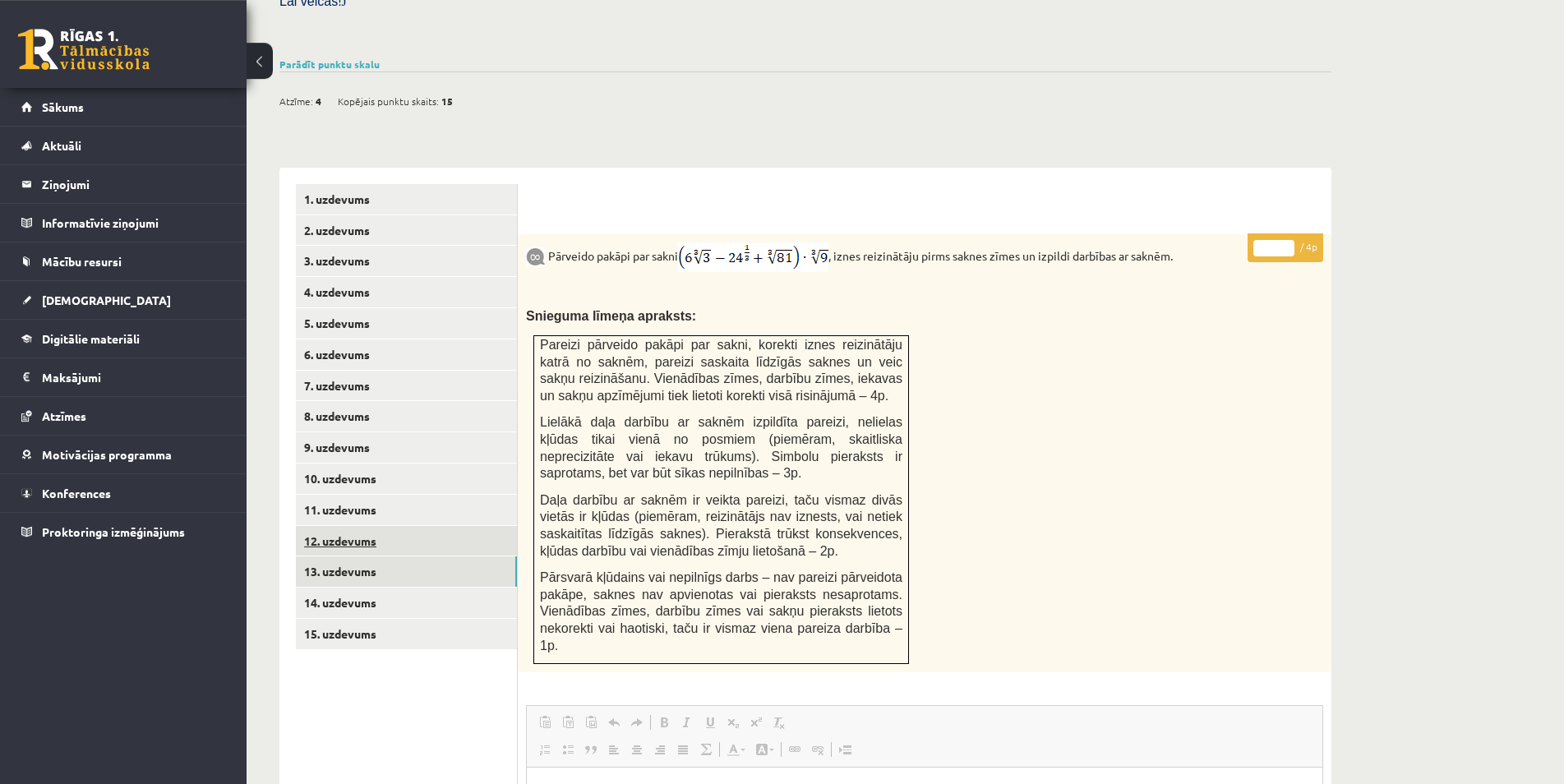
scroll to position [513, 0]
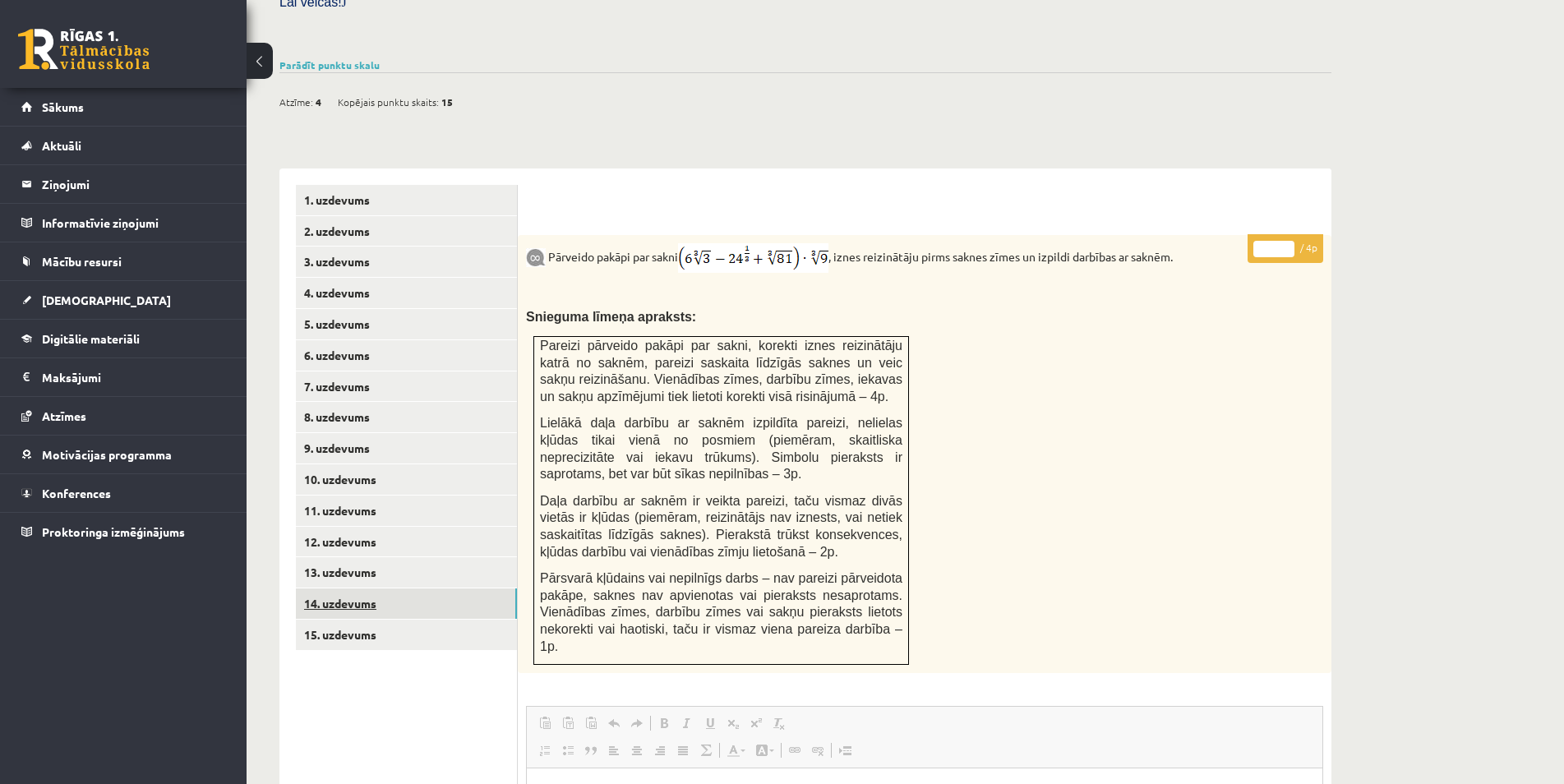
click at [424, 588] on link "14. uzdevums" at bounding box center [406, 603] width 221 height 30
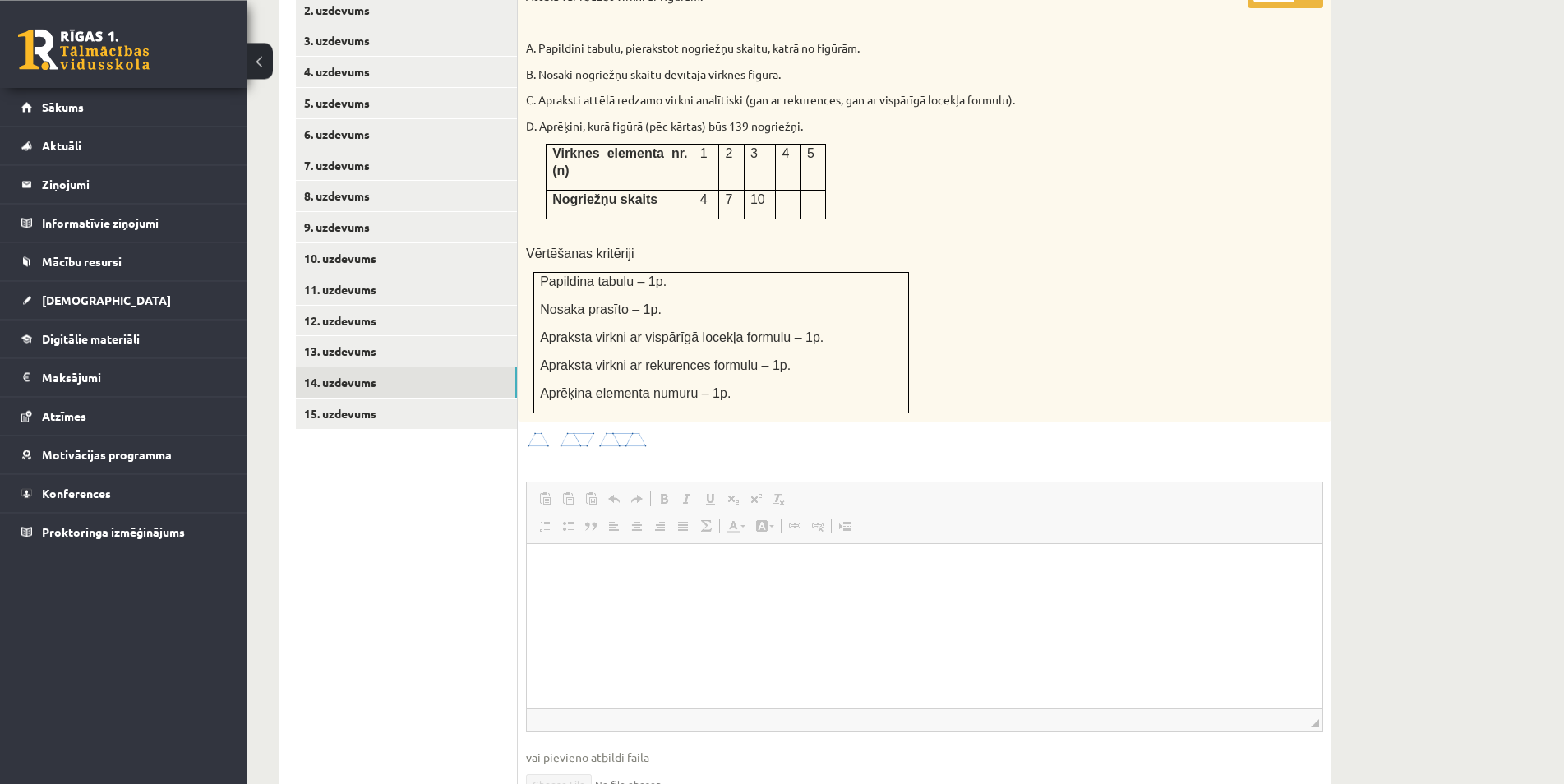
scroll to position [621, 0]
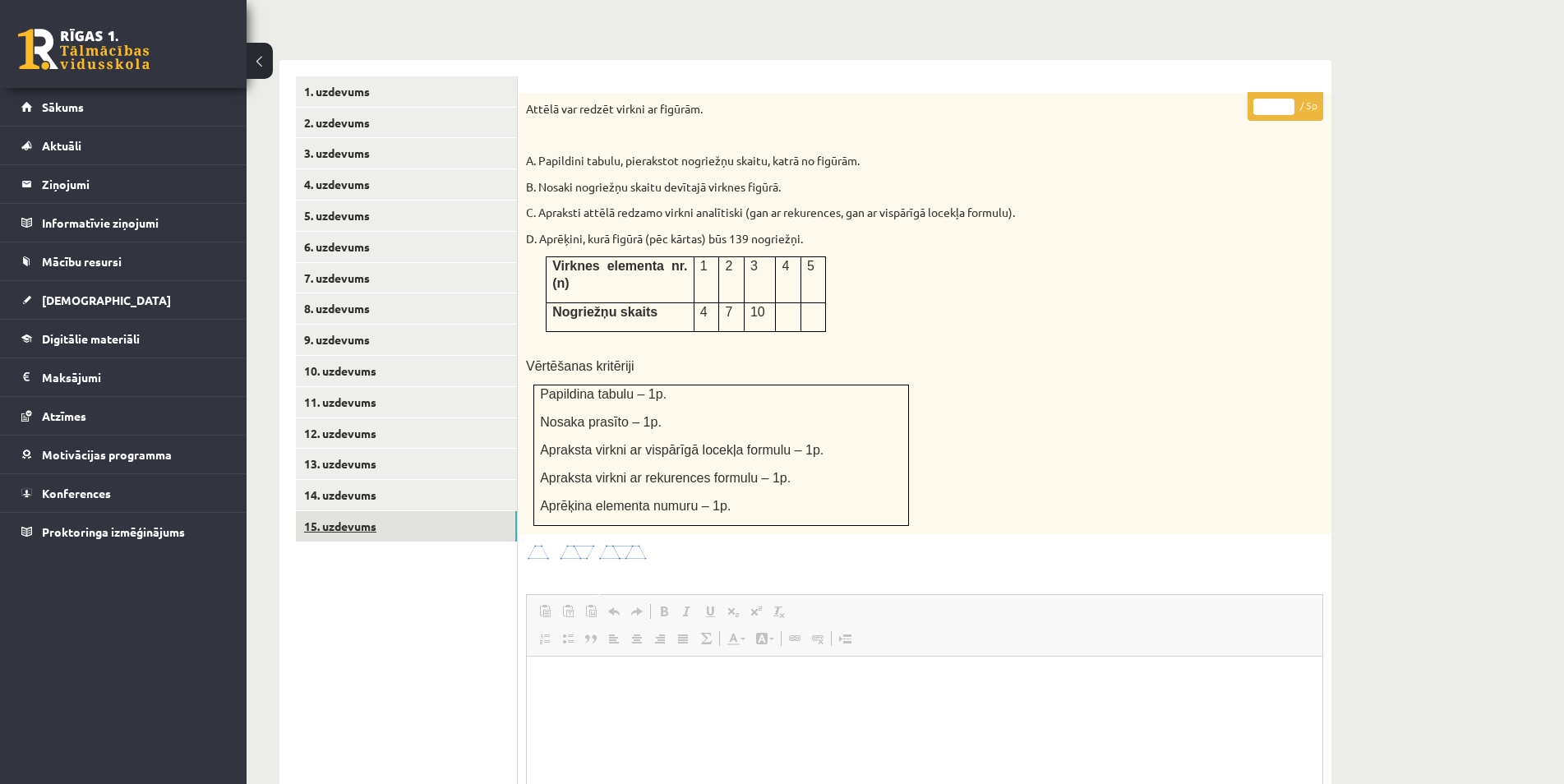
click at [425, 511] on link "15. uzdevums" at bounding box center [406, 526] width 221 height 30
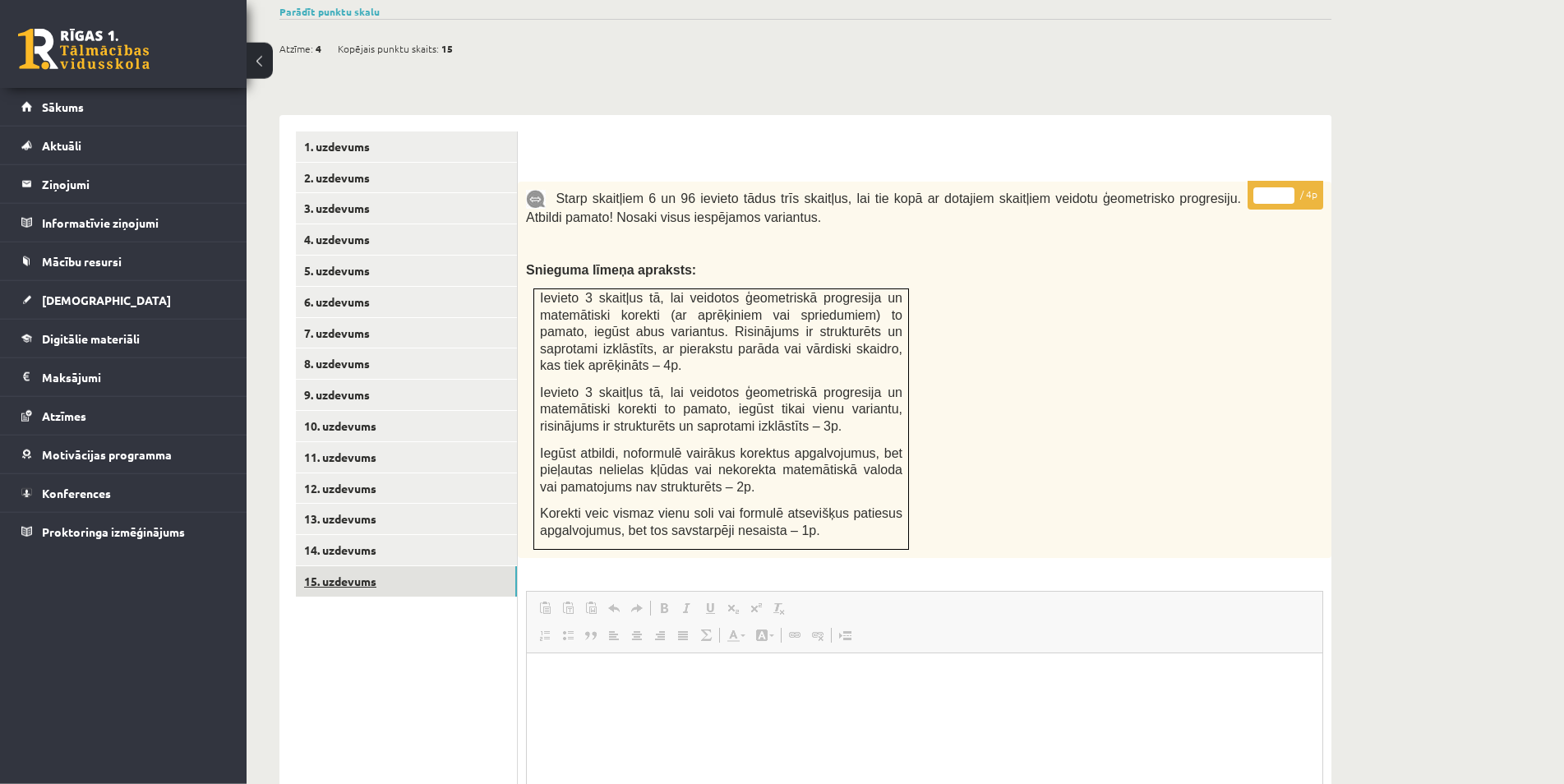
scroll to position [537, 0]
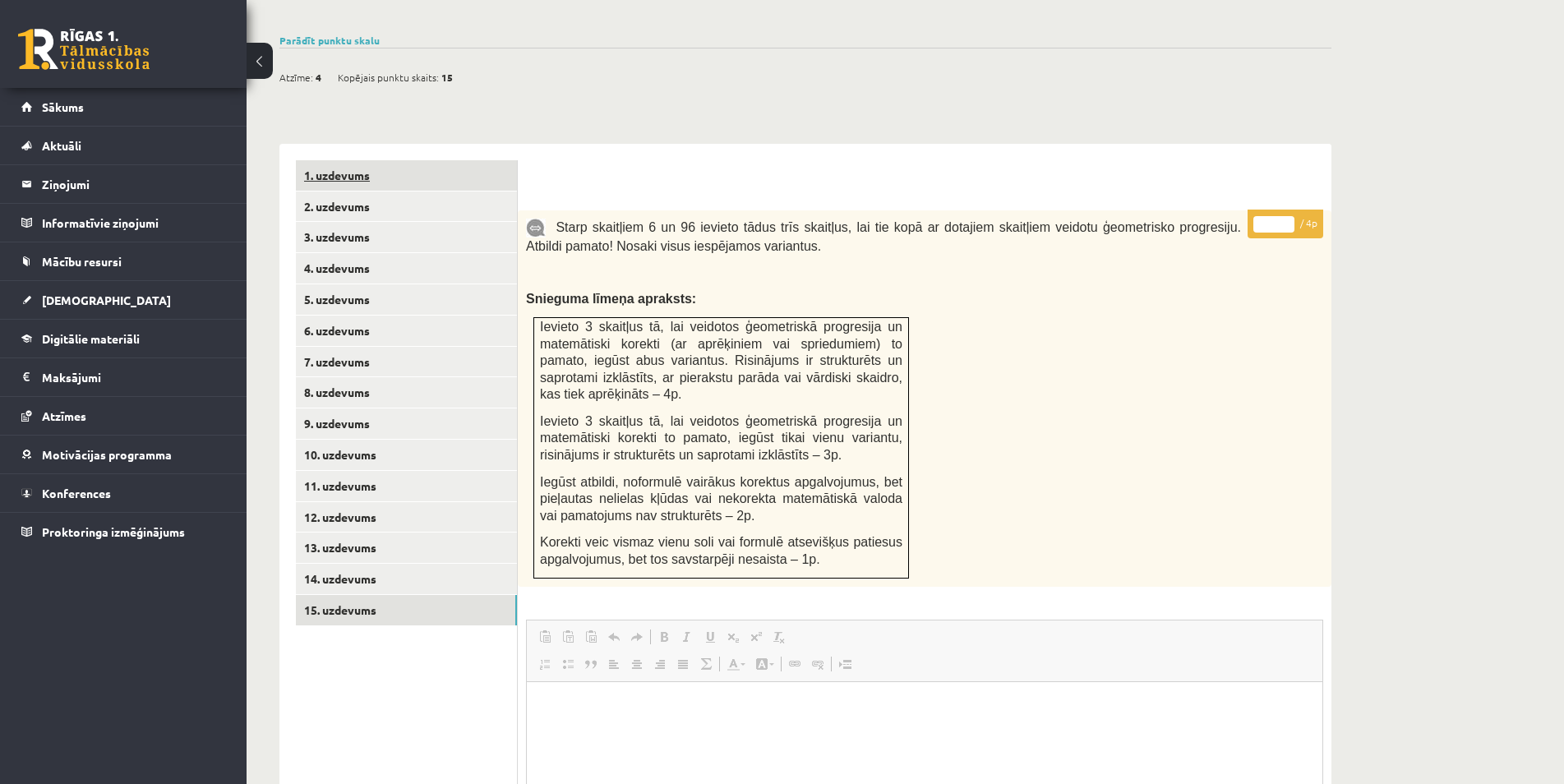
click at [384, 160] on link "1. uzdevums" at bounding box center [406, 175] width 221 height 30
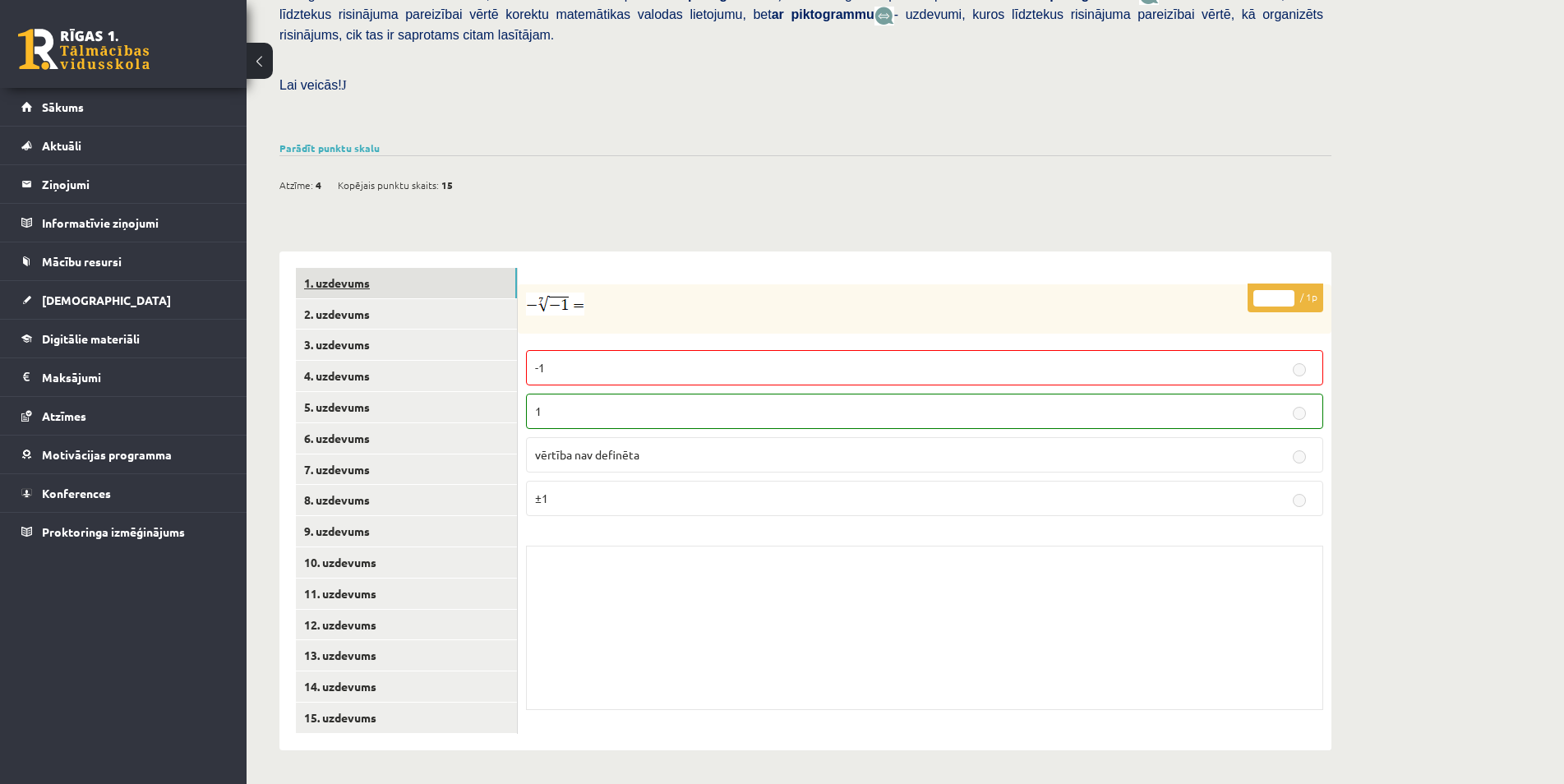
scroll to position [393, 0]
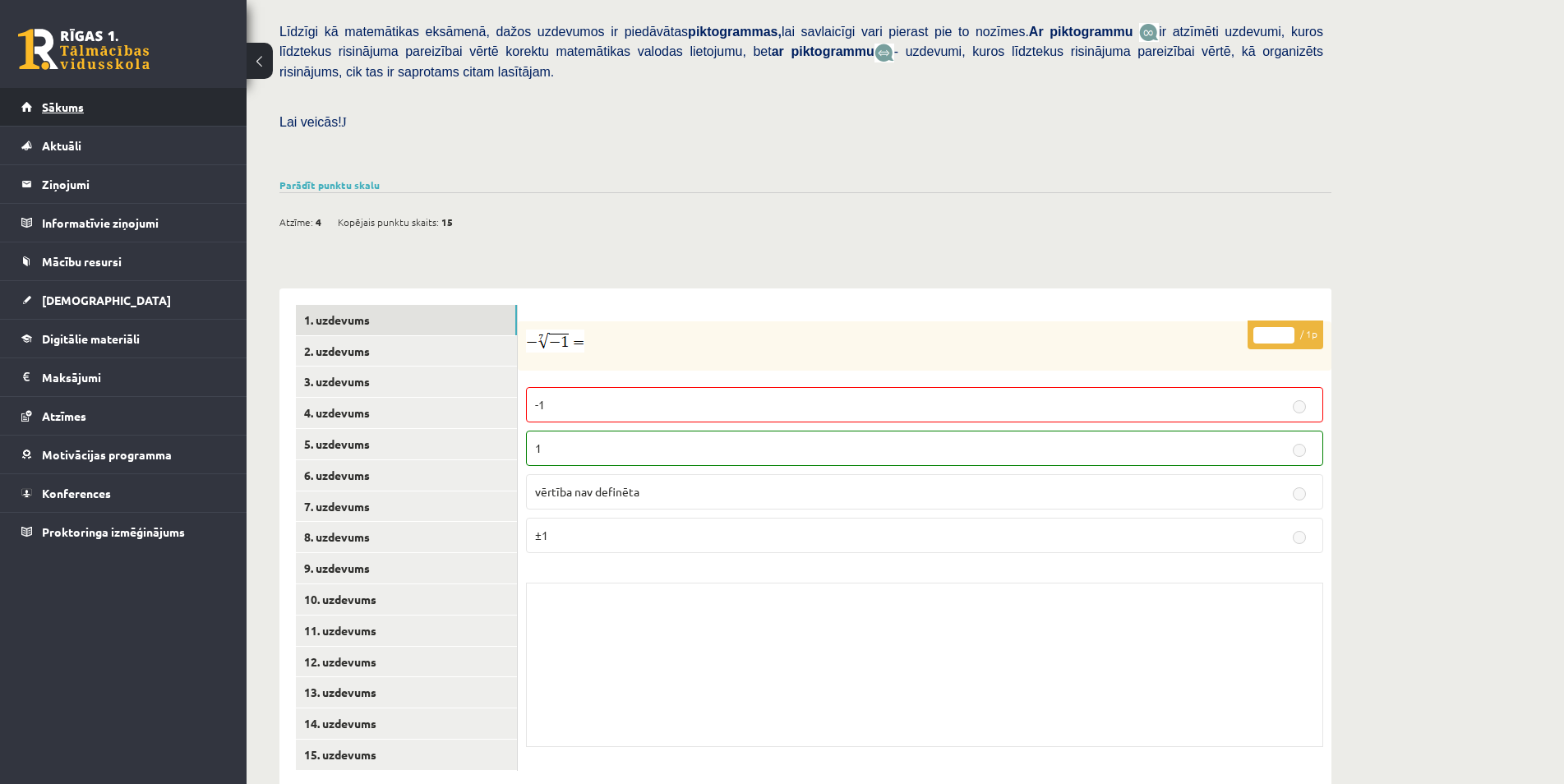
click at [148, 101] on link "Sākums" at bounding box center [124, 106] width 204 height 37
